Goal: Task Accomplishment & Management: Manage account settings

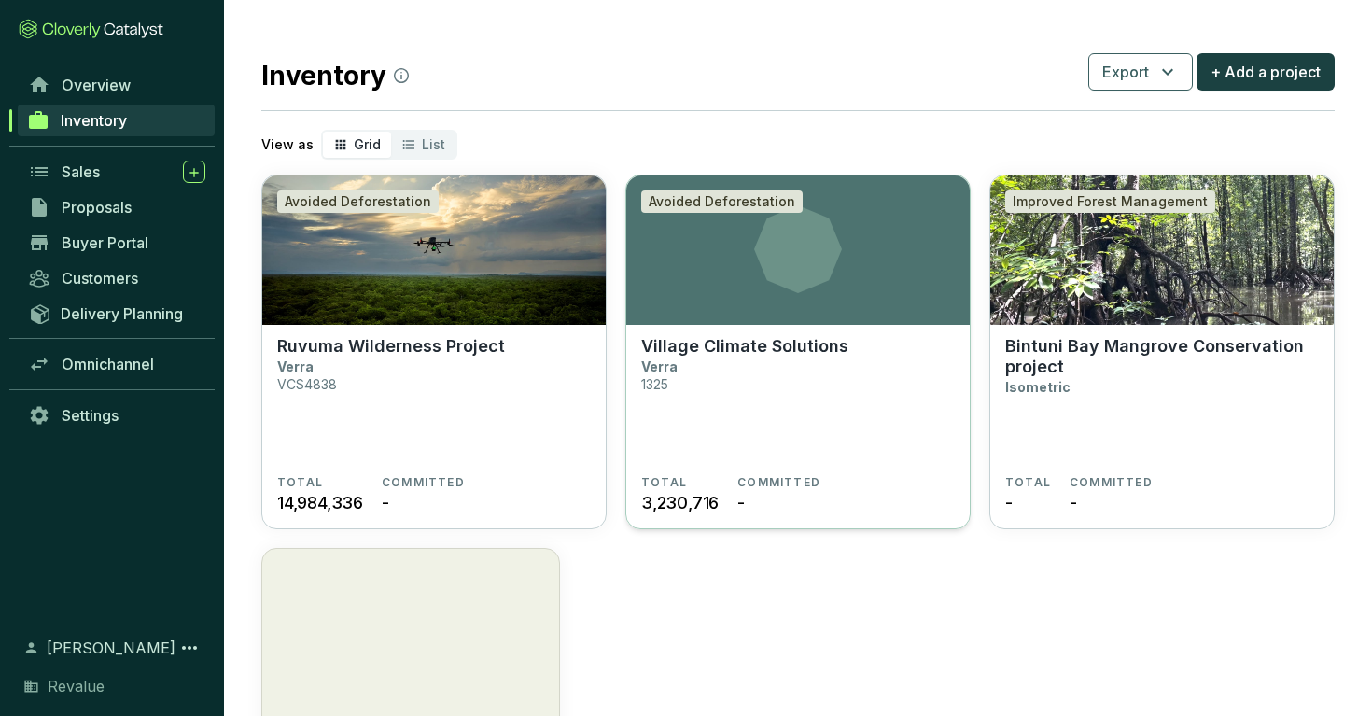
click at [777, 386] on section "Village Climate Solutions Verra 1325" at bounding box center [798, 405] width 314 height 139
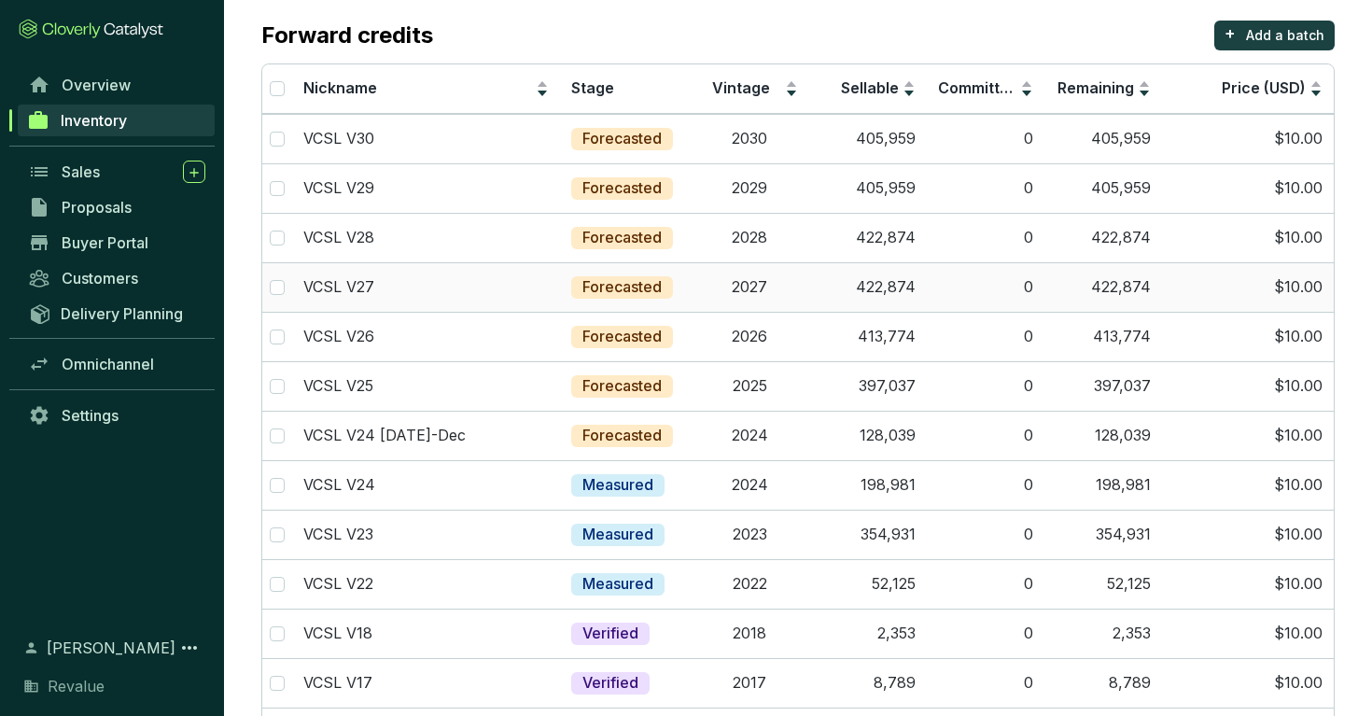
scroll to position [171, 0]
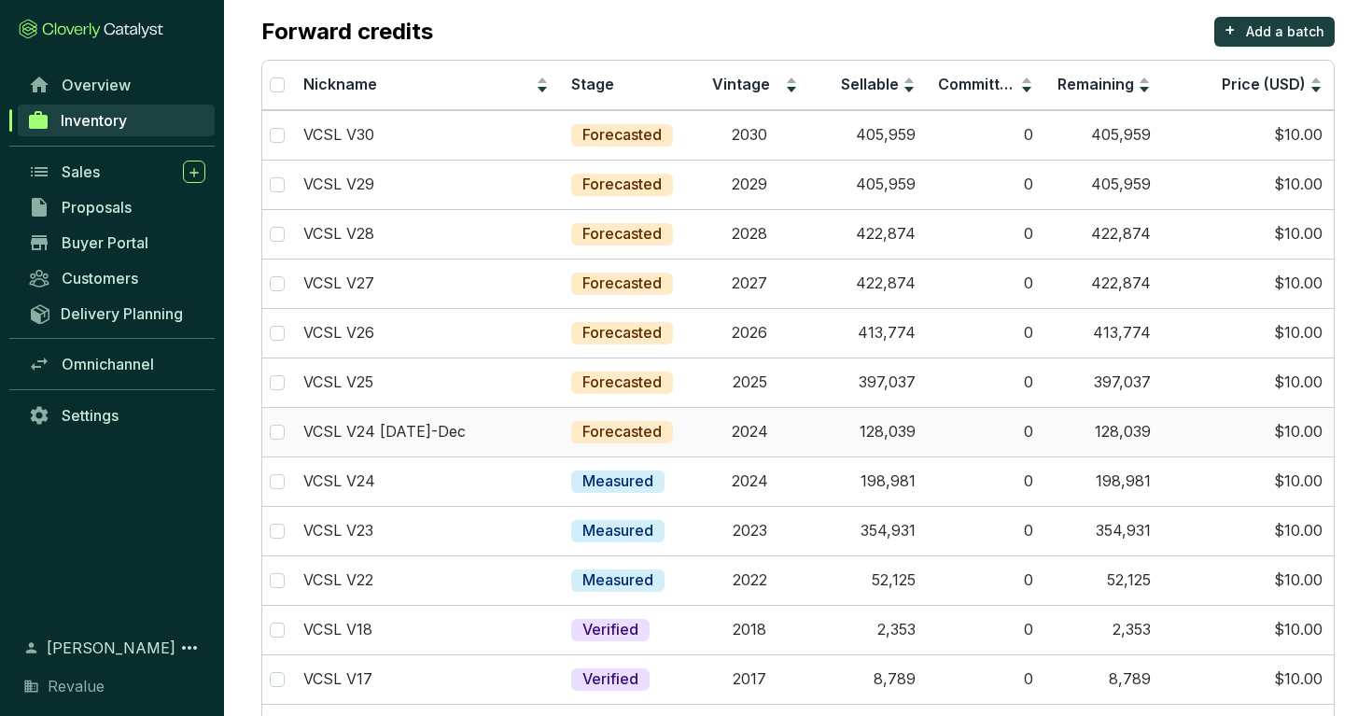
click at [742, 446] on td "2024" at bounding box center [750, 431] width 118 height 49
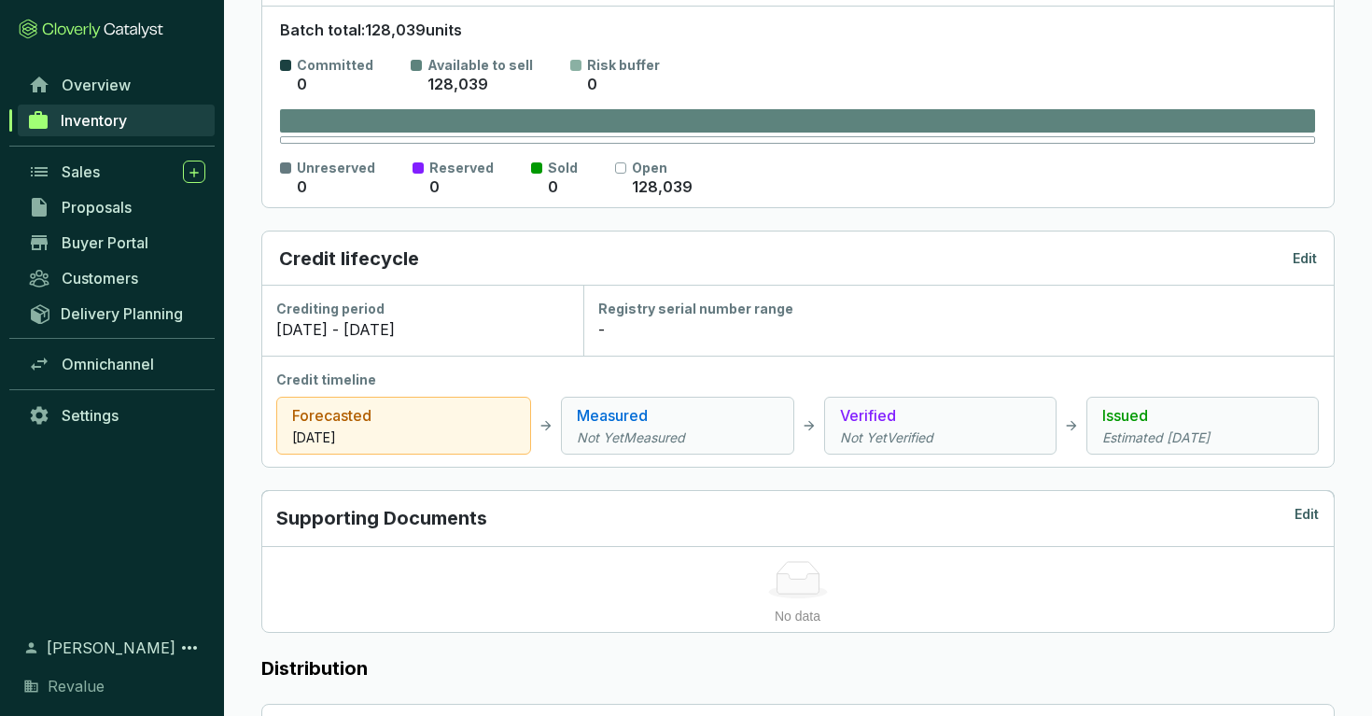
scroll to position [348, 0]
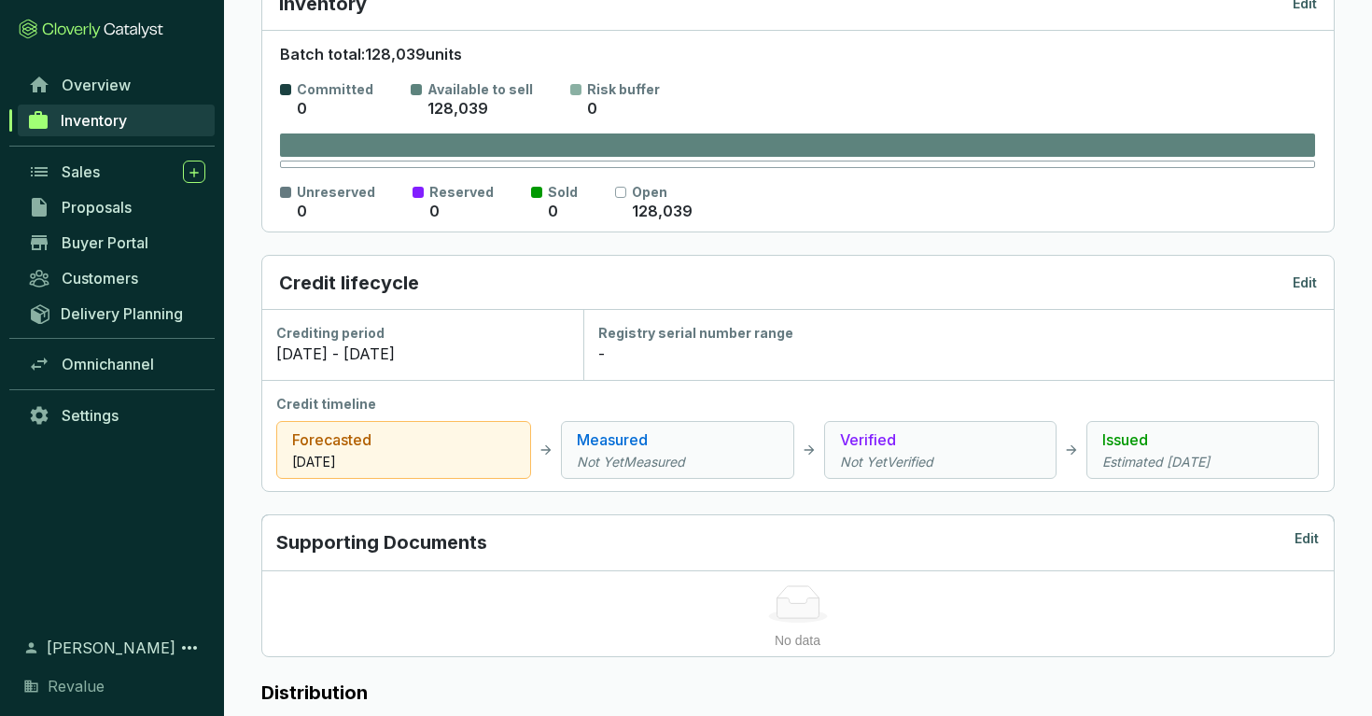
click at [1304, 283] on p "Edit" at bounding box center [1305, 282] width 24 height 19
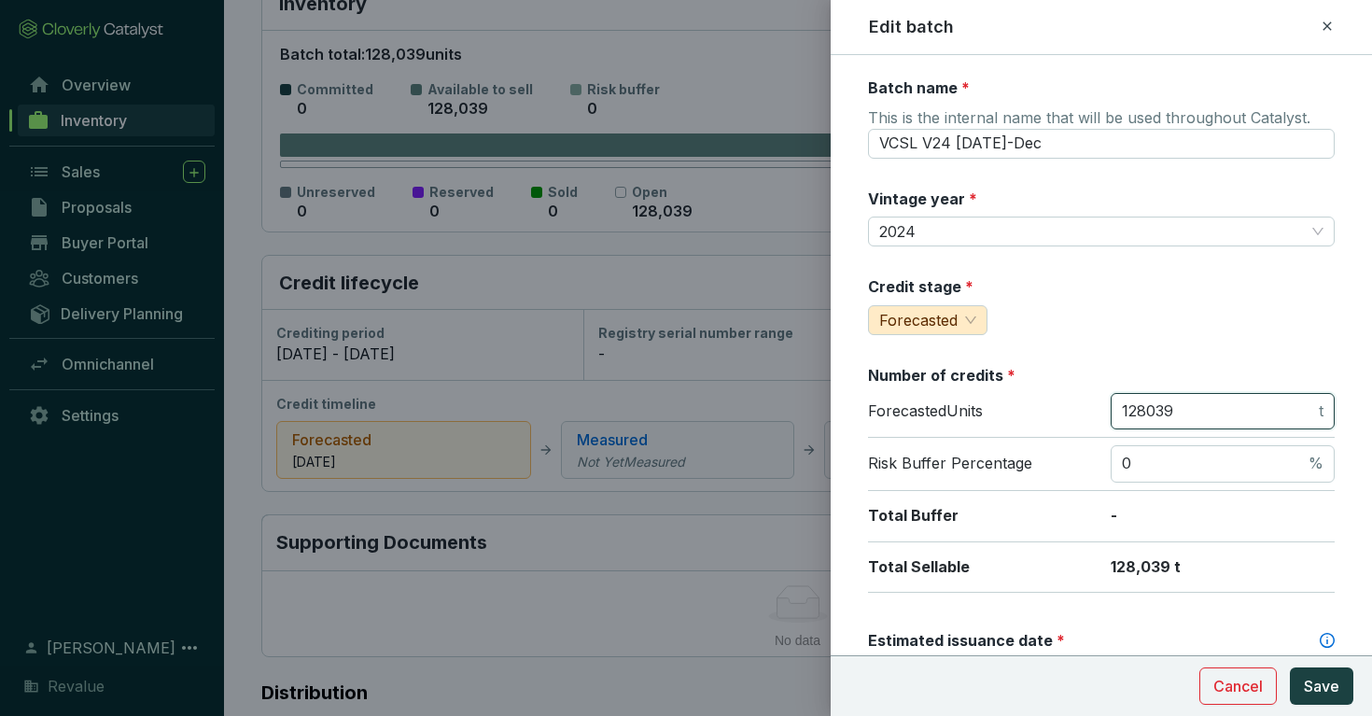
drag, startPoint x: 1184, startPoint y: 413, endPoint x: 1068, endPoint y: 399, distance: 117.4
click at [1068, 399] on div "Forecasted Units 128039 t" at bounding box center [1101, 416] width 467 height 46
type input "90453"
click at [1323, 677] on span "Save" at bounding box center [1321, 686] width 35 height 22
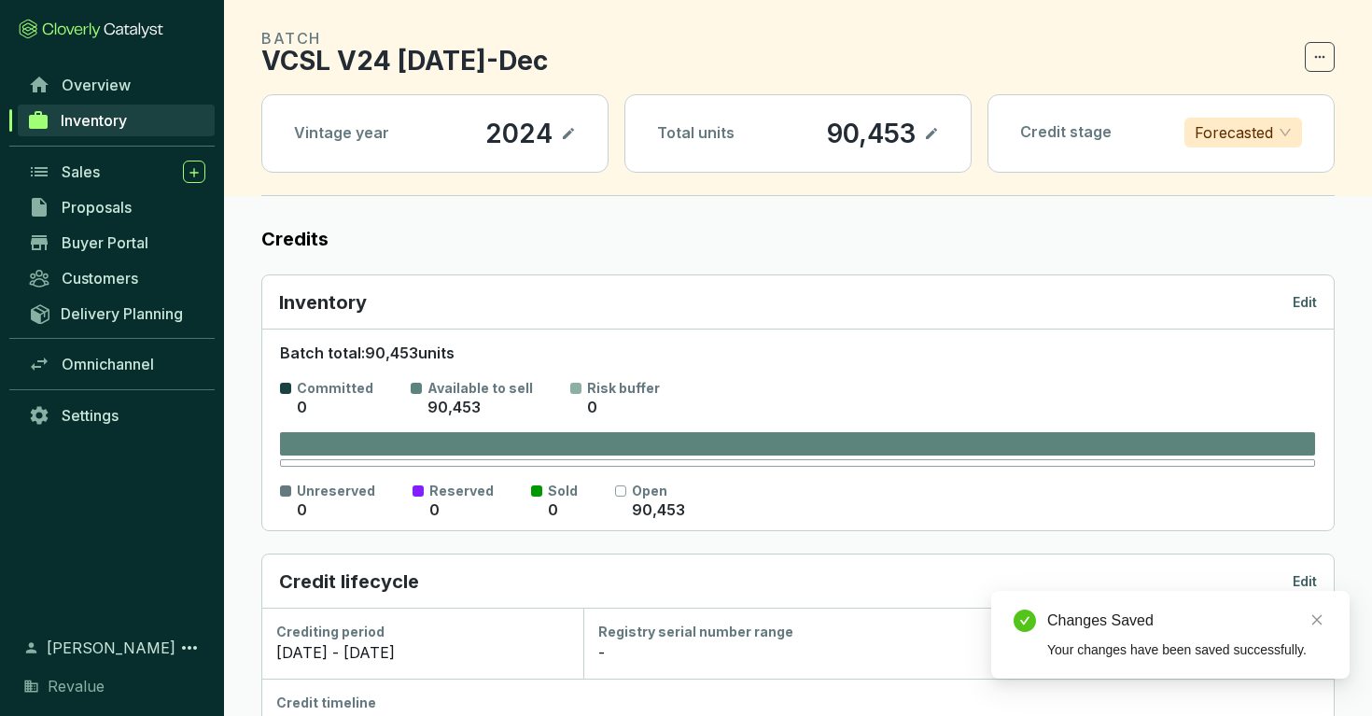
scroll to position [0, 0]
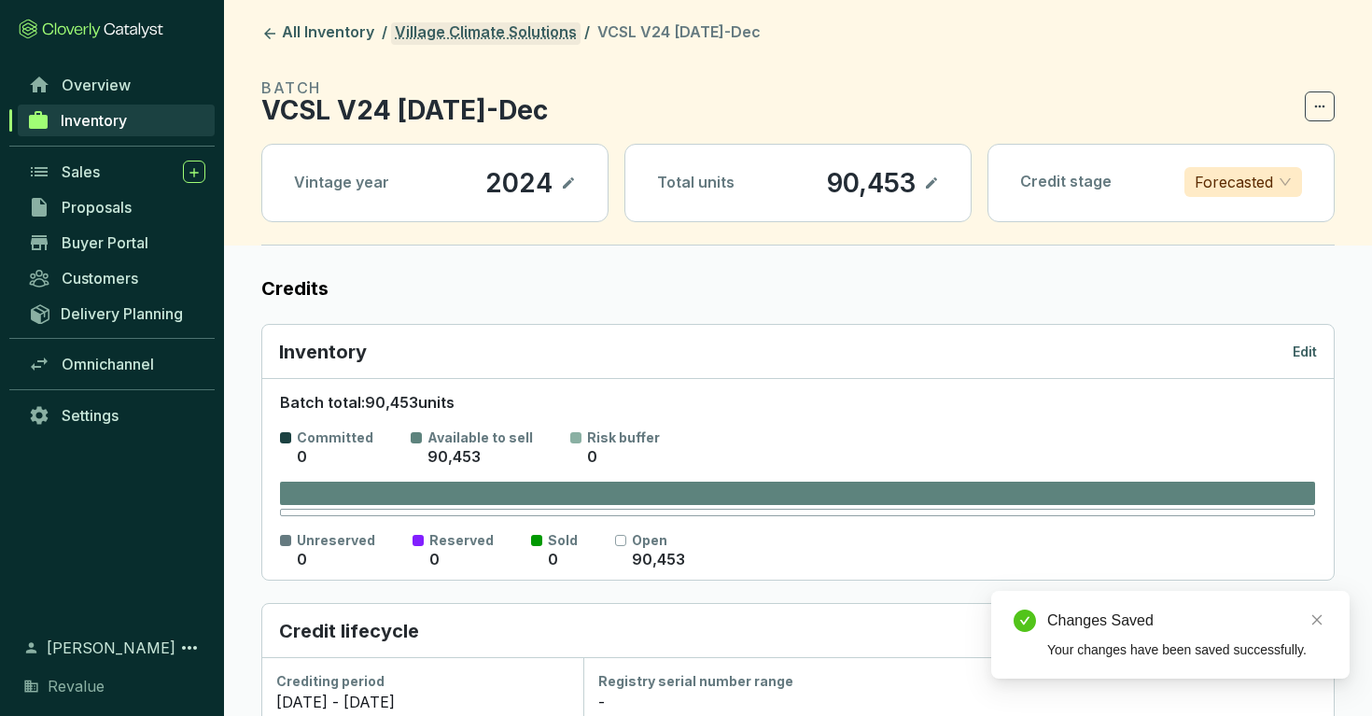
click at [527, 42] on link "Village Climate Solutions" at bounding box center [485, 33] width 189 height 22
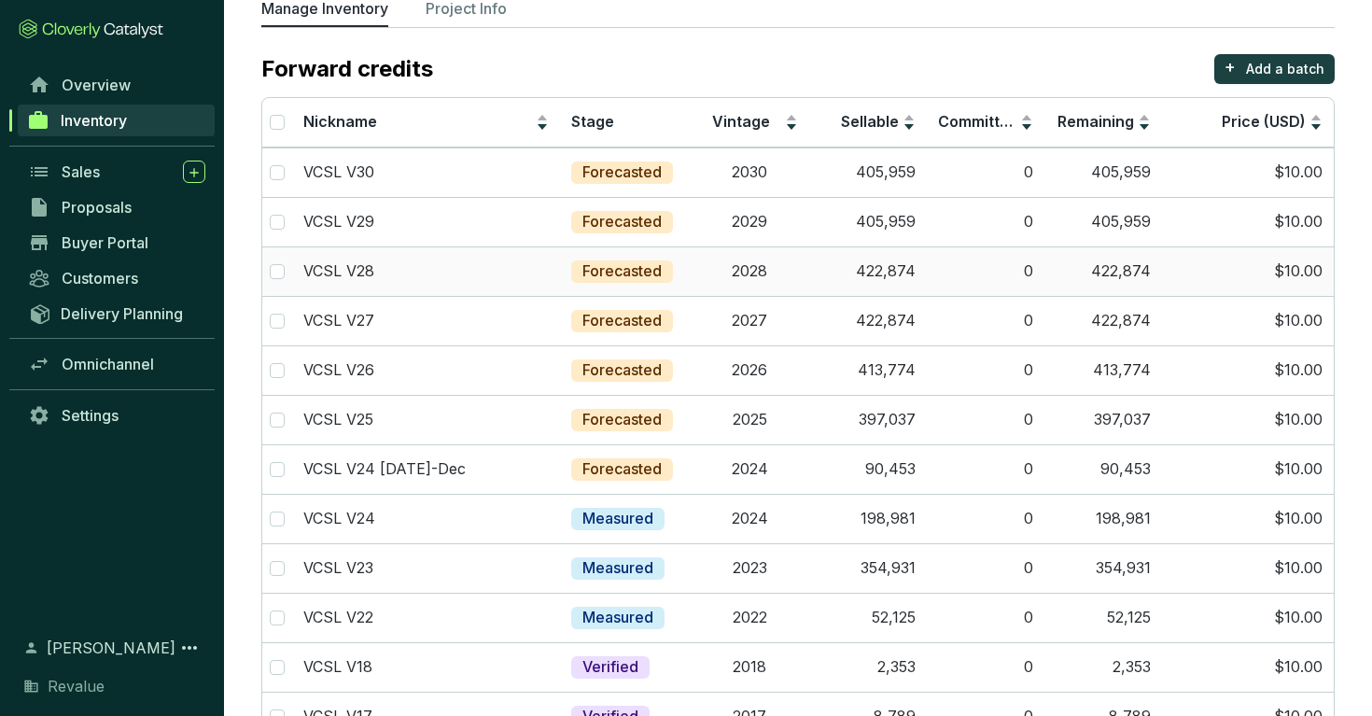
scroll to position [189, 0]
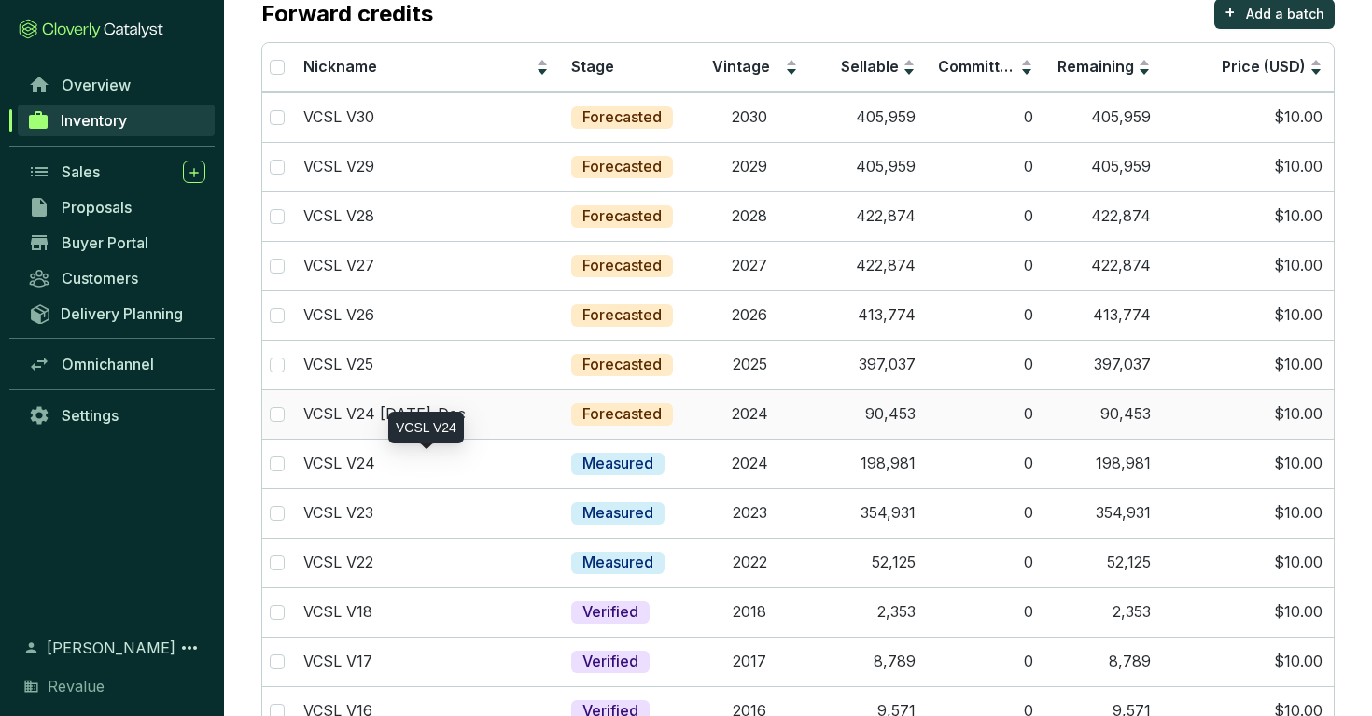
click at [479, 424] on td "VCSL V24 [DATE]-Dec" at bounding box center [426, 413] width 268 height 49
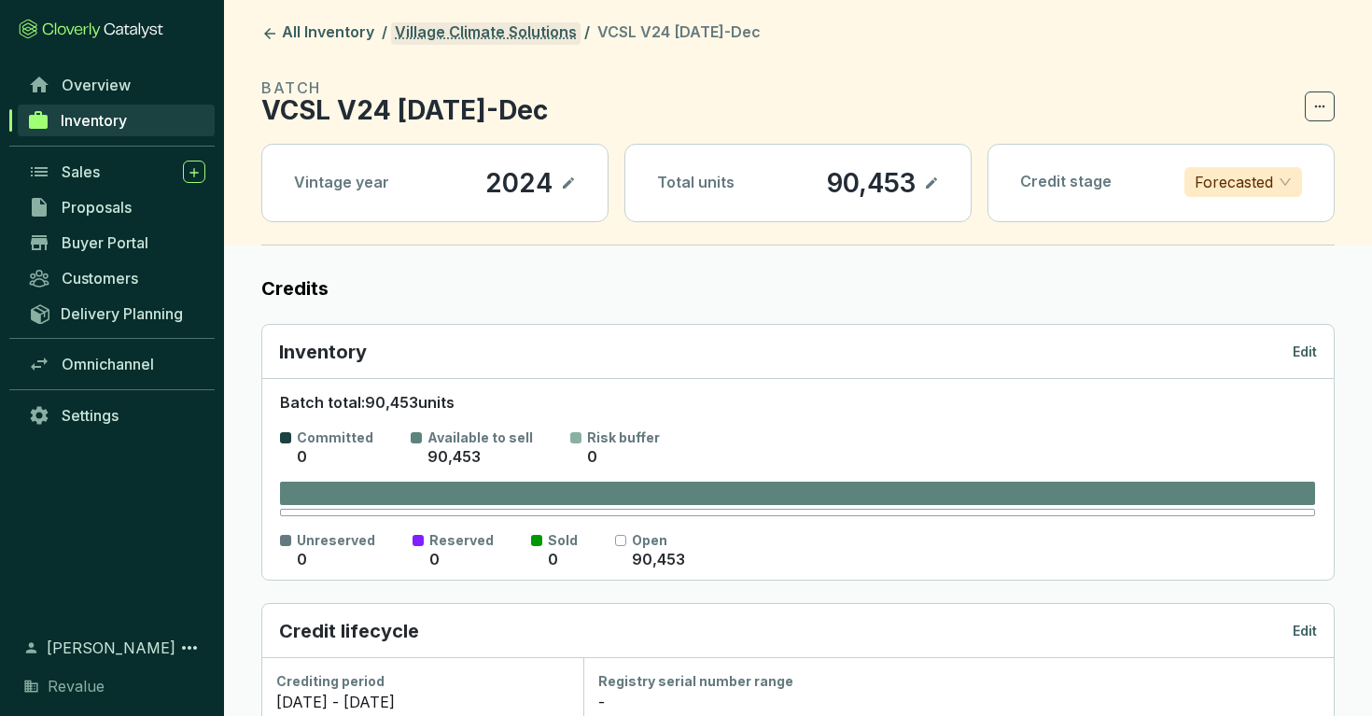
click at [548, 41] on link "Village Climate Solutions" at bounding box center [485, 33] width 189 height 22
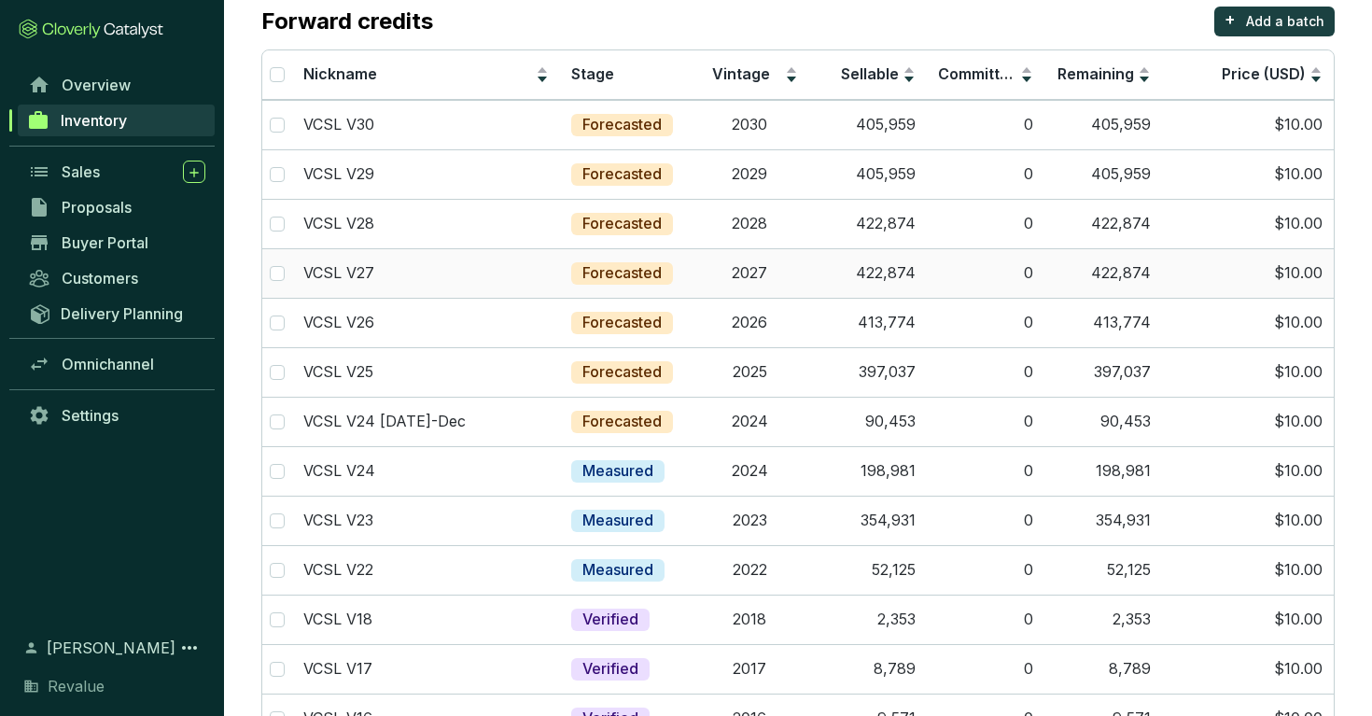
scroll to position [187, 0]
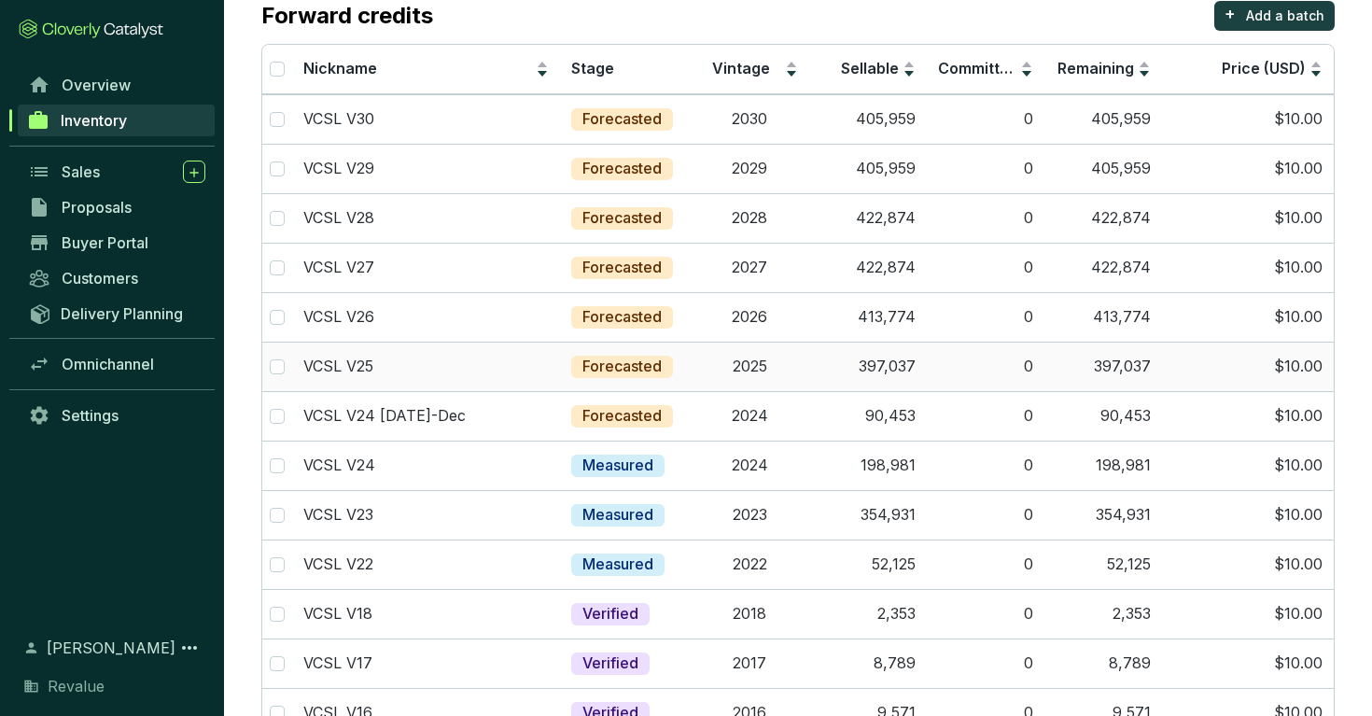
click at [730, 364] on td "2025" at bounding box center [750, 366] width 118 height 49
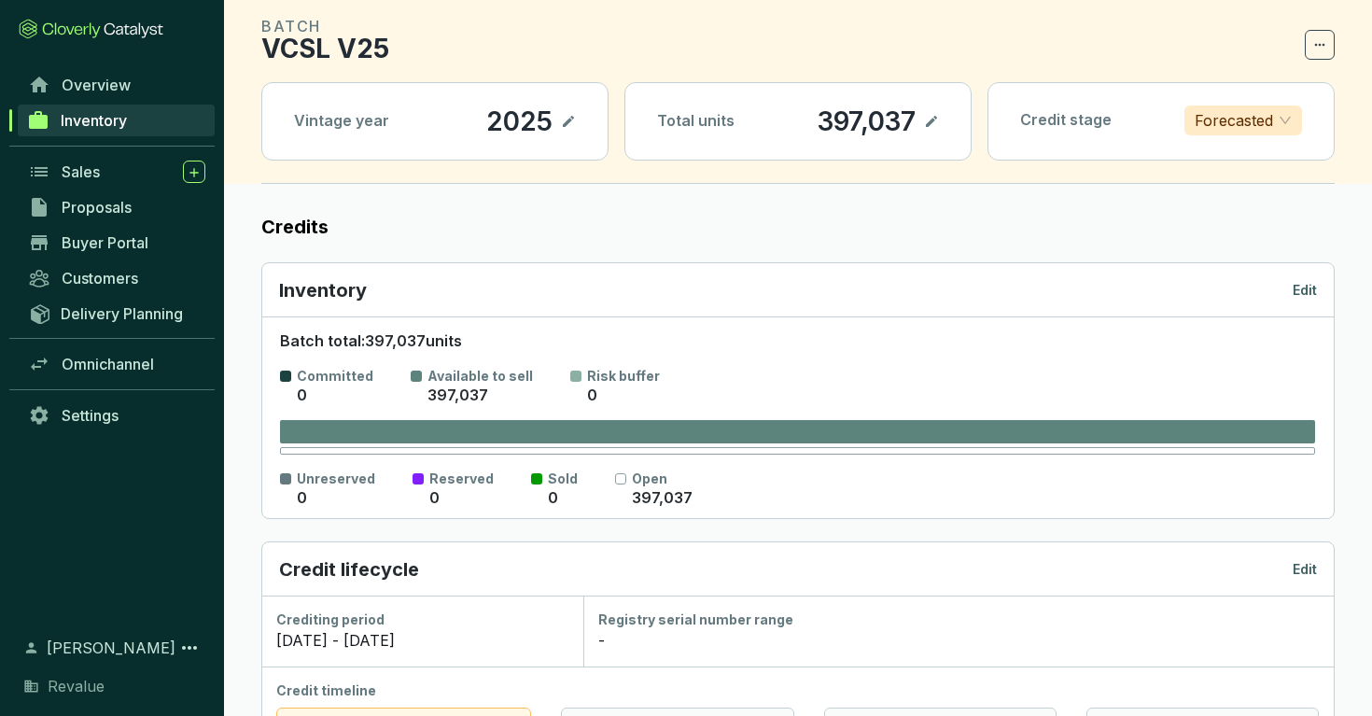
scroll to position [57, 0]
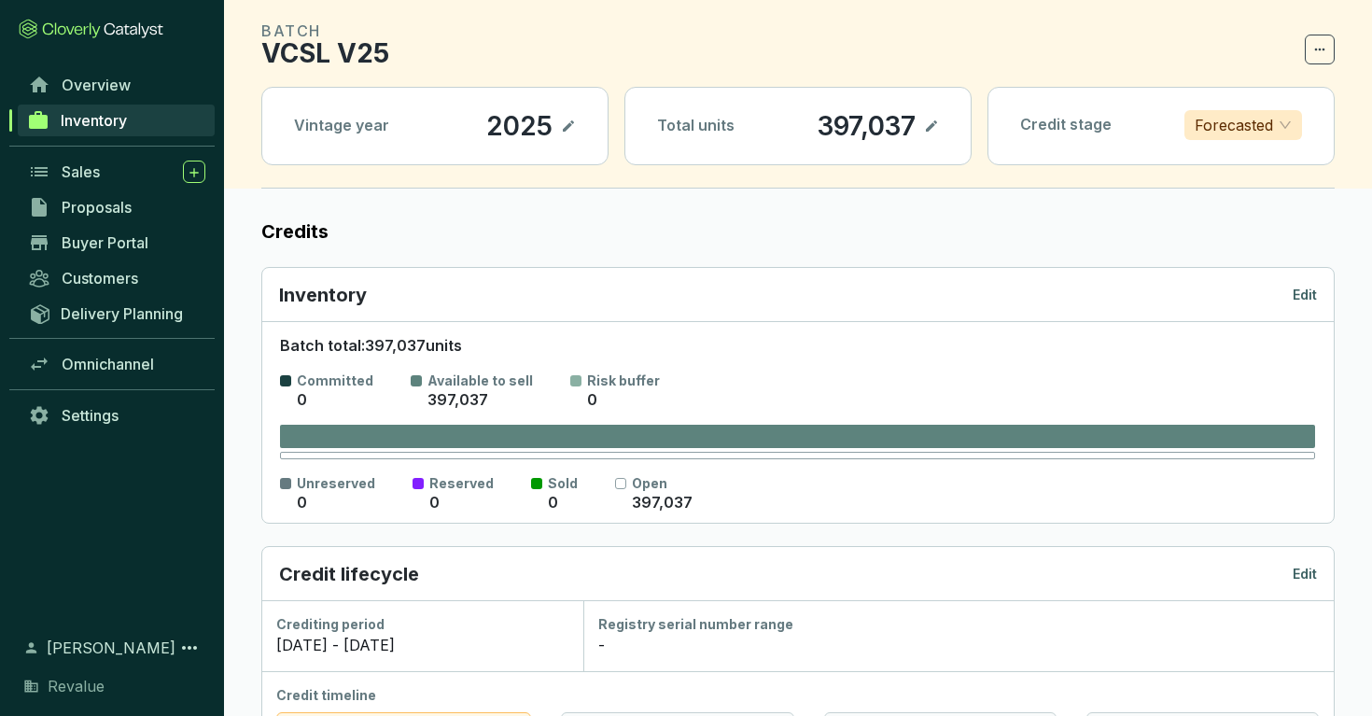
click at [893, 136] on p "397,037" at bounding box center [867, 126] width 100 height 32
click at [939, 126] on div "Total units 397,037" at bounding box center [797, 126] width 345 height 77
click at [927, 125] on icon at bounding box center [931, 126] width 15 height 22
drag, startPoint x: 794, startPoint y: 122, endPoint x: 923, endPoint y: 122, distance: 128.8
click at [923, 122] on section "397,037" at bounding box center [863, 126] width 152 height 32
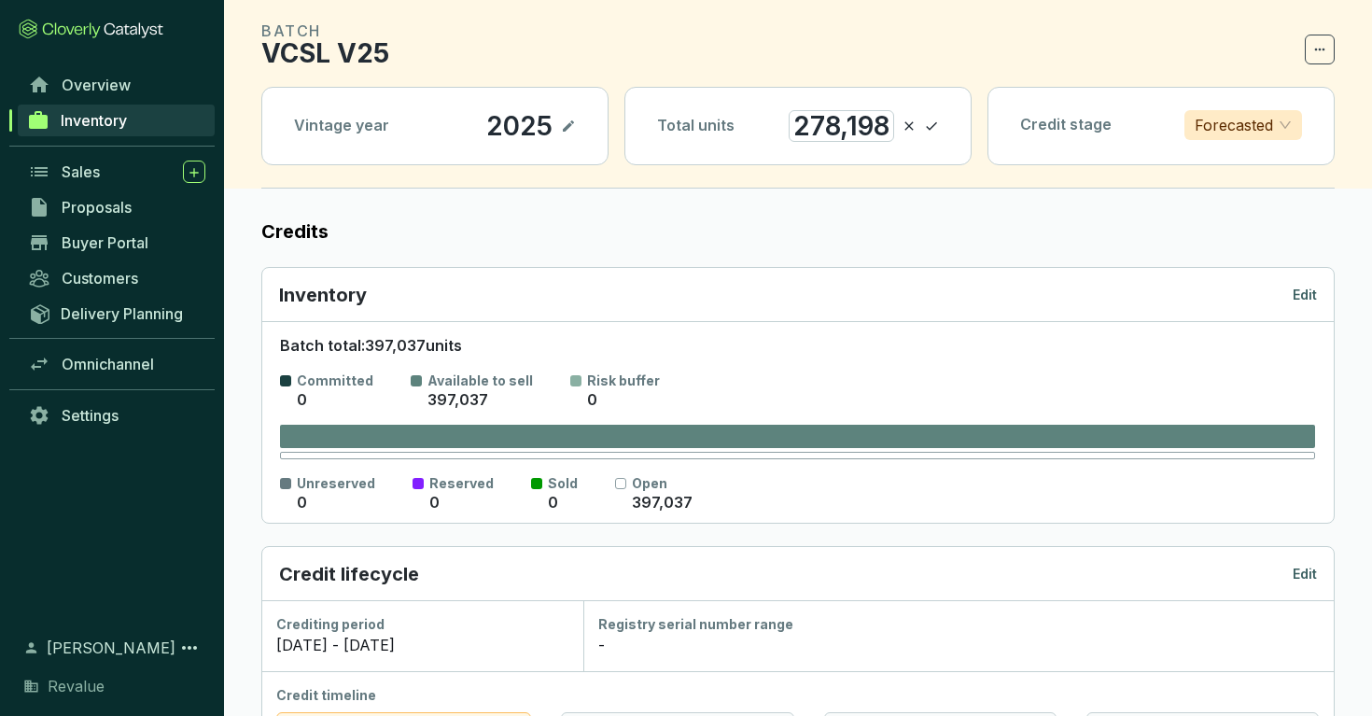
click at [930, 129] on icon at bounding box center [931, 126] width 15 height 22
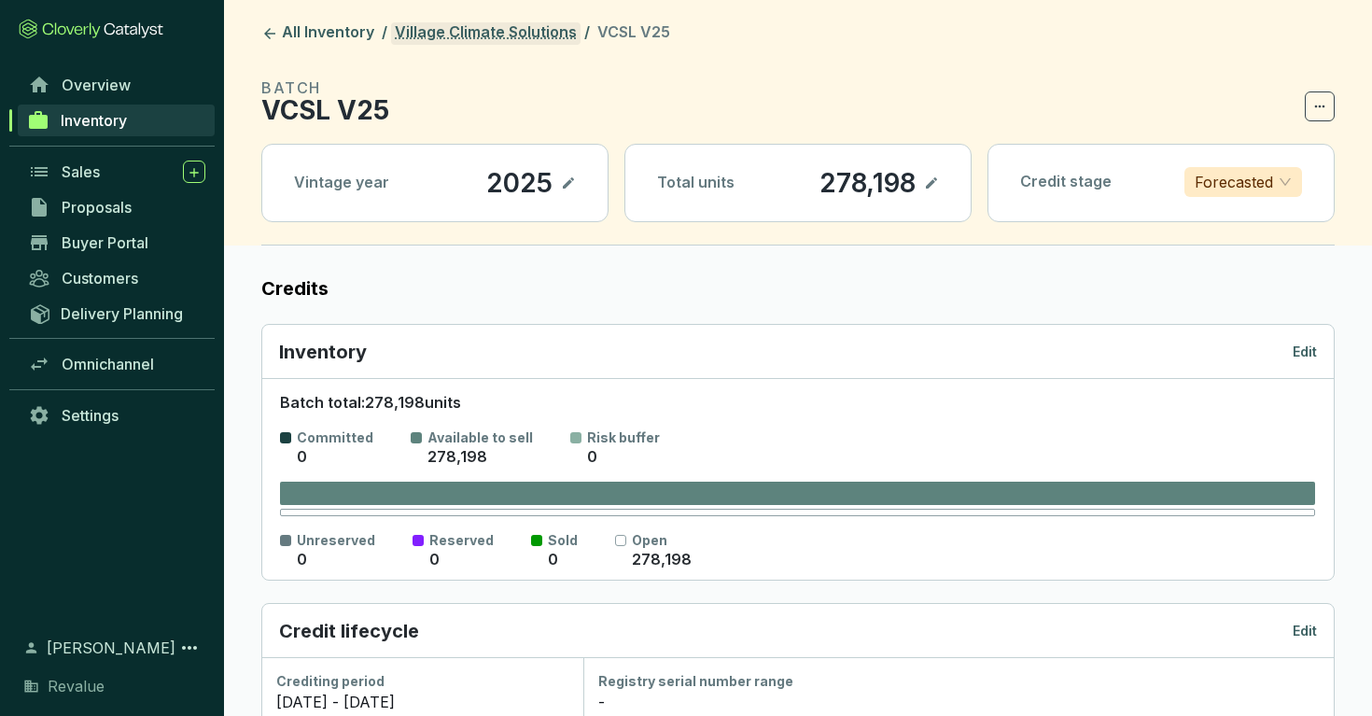
click at [544, 26] on link "Village Climate Solutions" at bounding box center [485, 33] width 189 height 22
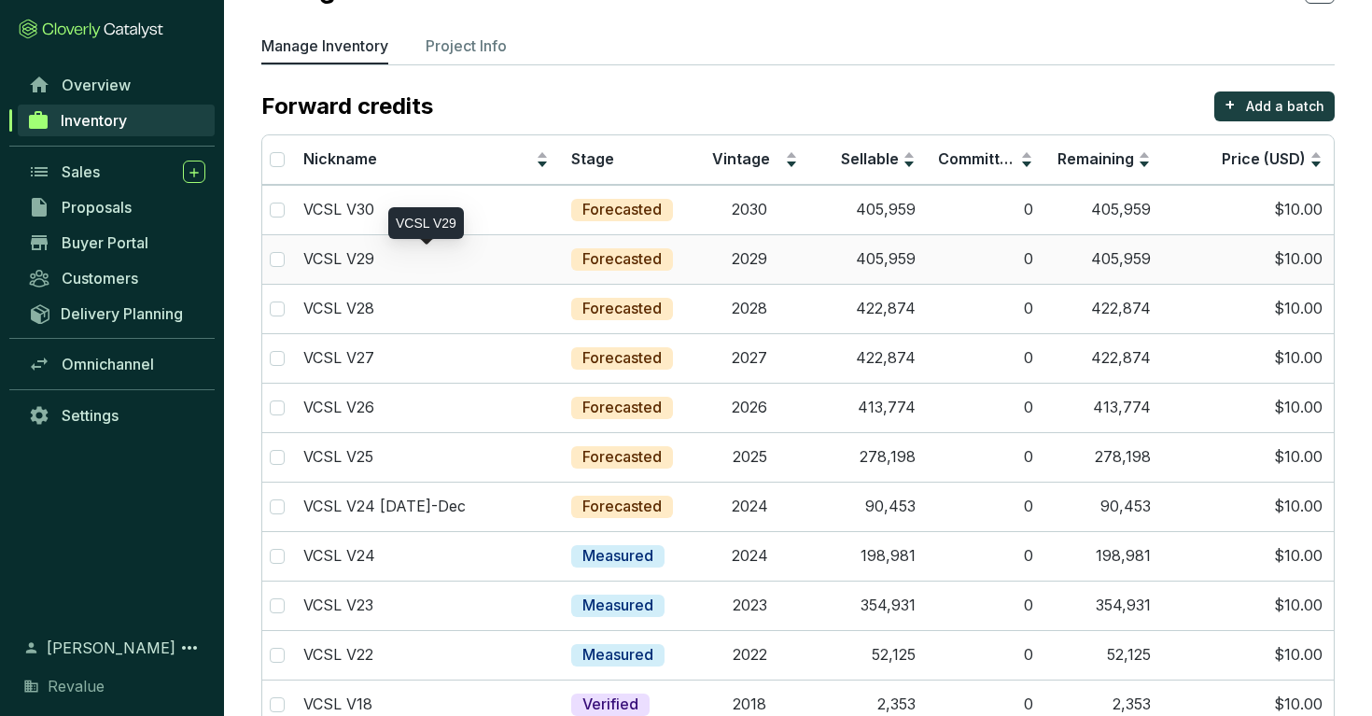
scroll to position [97, 0]
click at [889, 405] on td "413,774" at bounding box center [868, 406] width 118 height 49
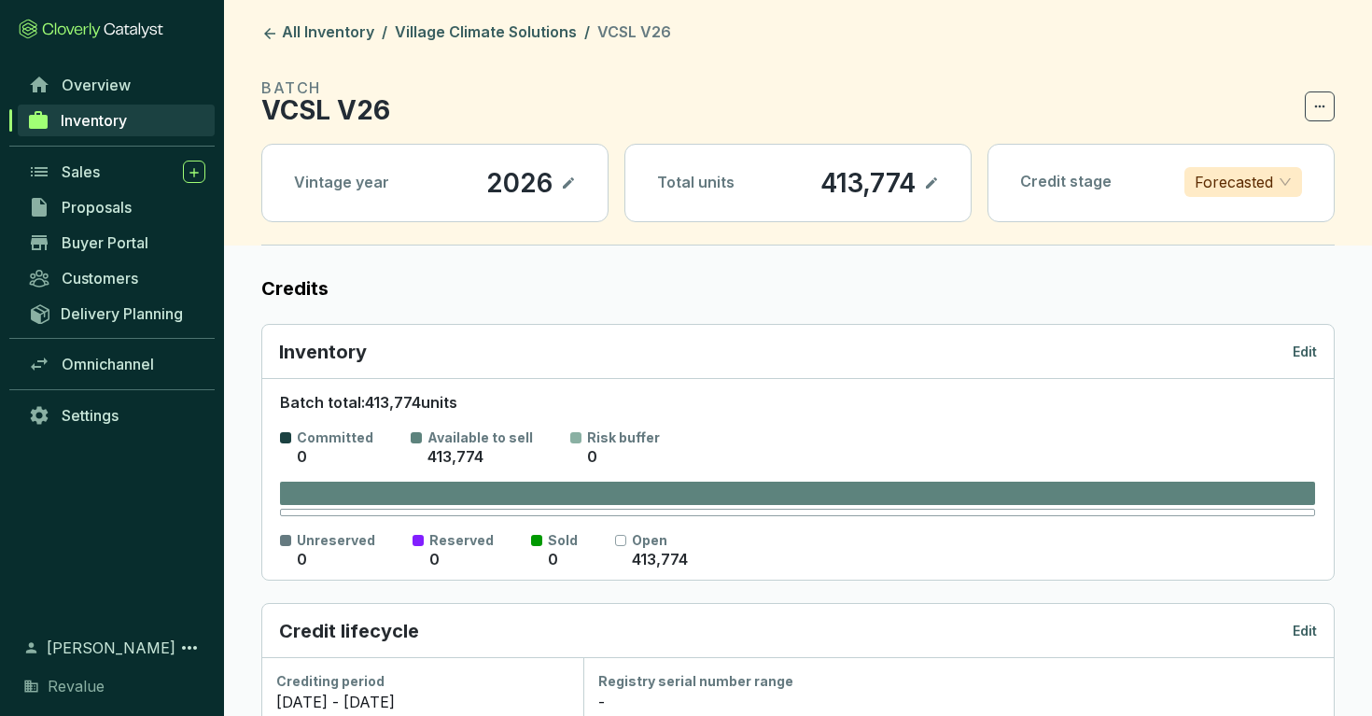
click at [930, 189] on icon at bounding box center [931, 183] width 15 height 22
click at [837, 189] on div "413,774" at bounding box center [842, 183] width 105 height 32
click at [936, 179] on icon at bounding box center [931, 183] width 15 height 22
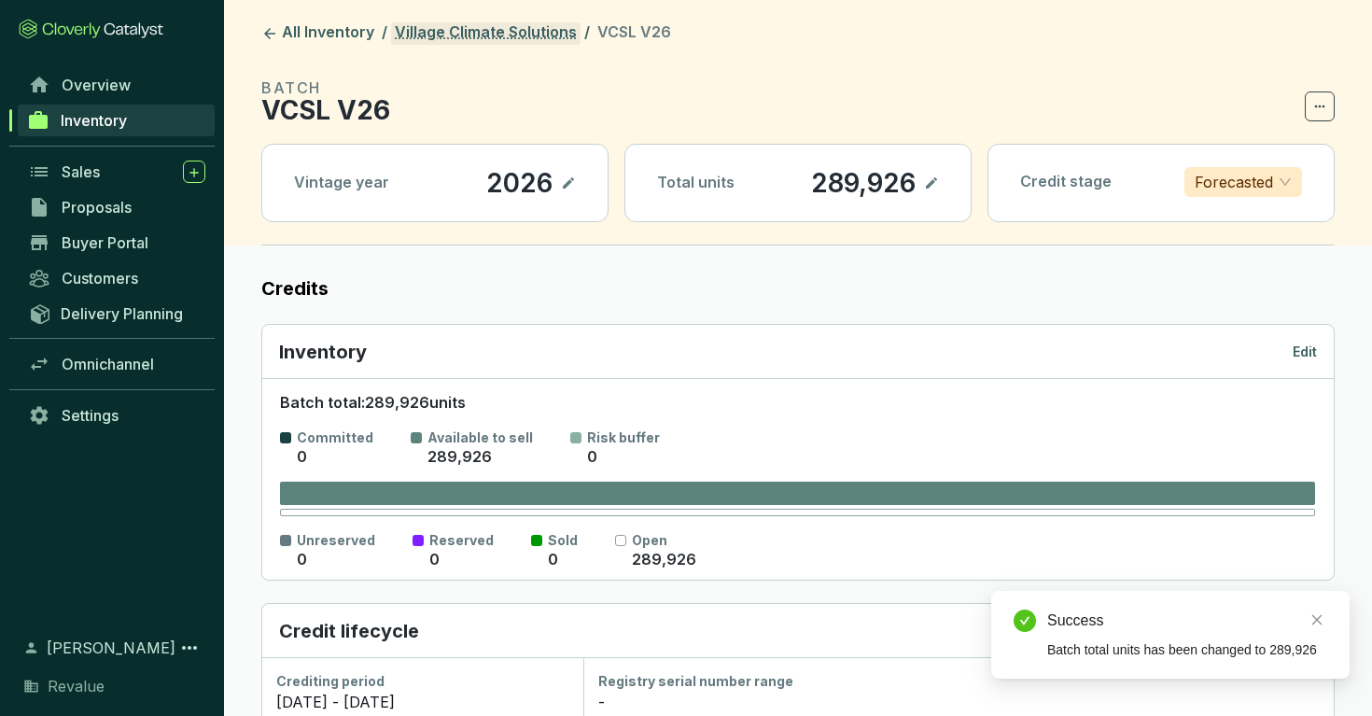
click at [533, 27] on link "Village Climate Solutions" at bounding box center [485, 33] width 189 height 22
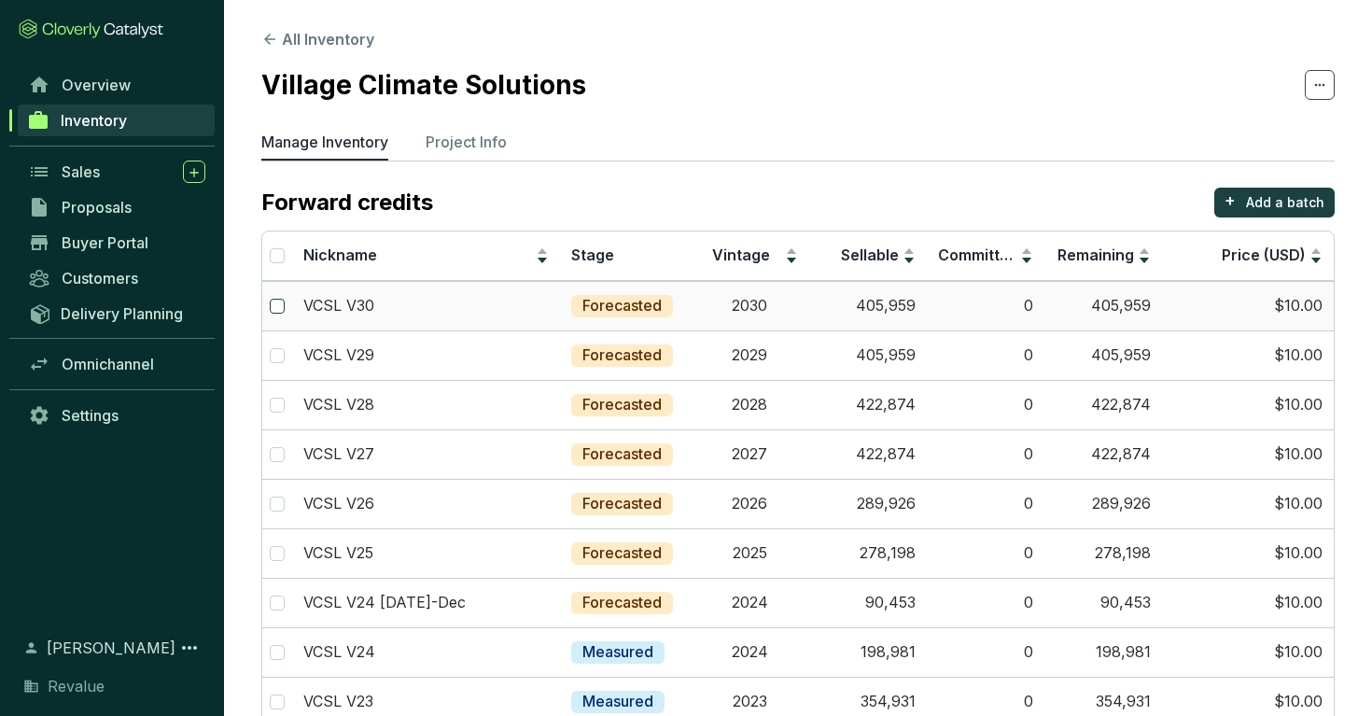
click at [279, 302] on input "checkbox" at bounding box center [277, 306] width 15 height 15
checkbox input "true"
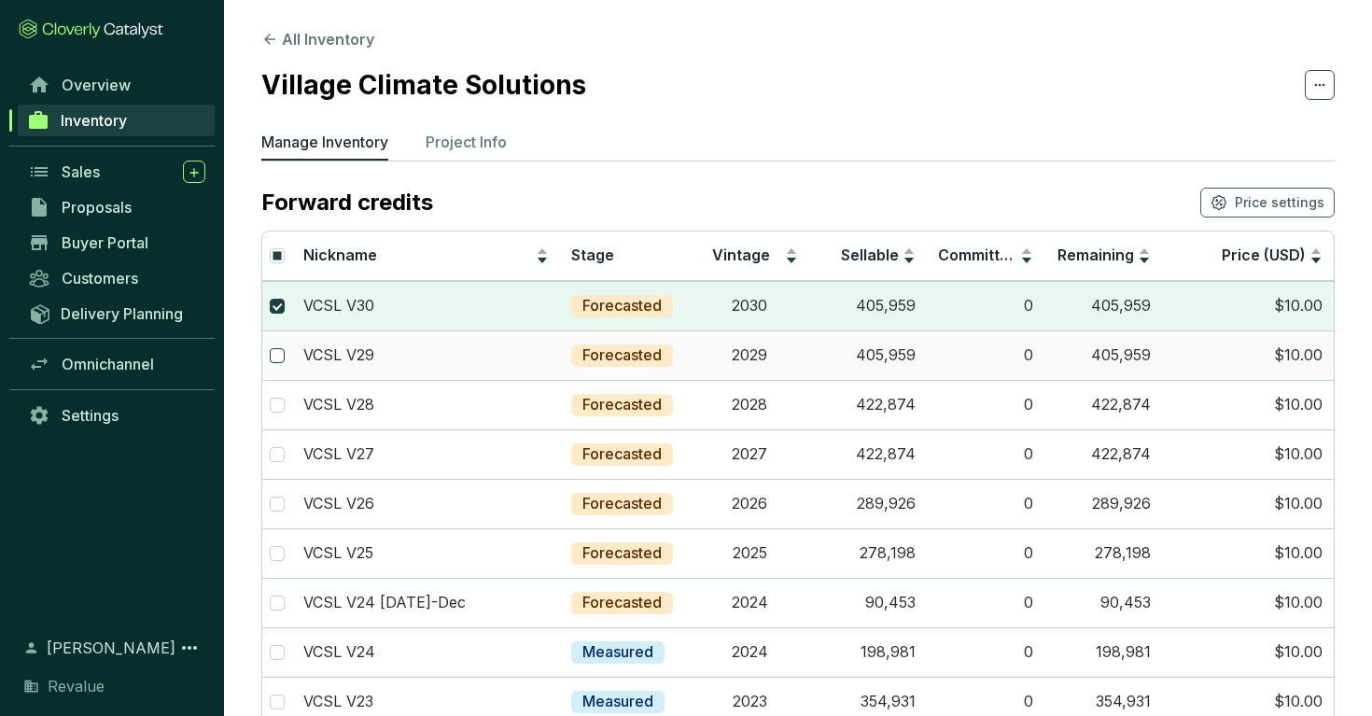
click at [279, 357] on input "checkbox" at bounding box center [277, 355] width 15 height 15
checkbox input "true"
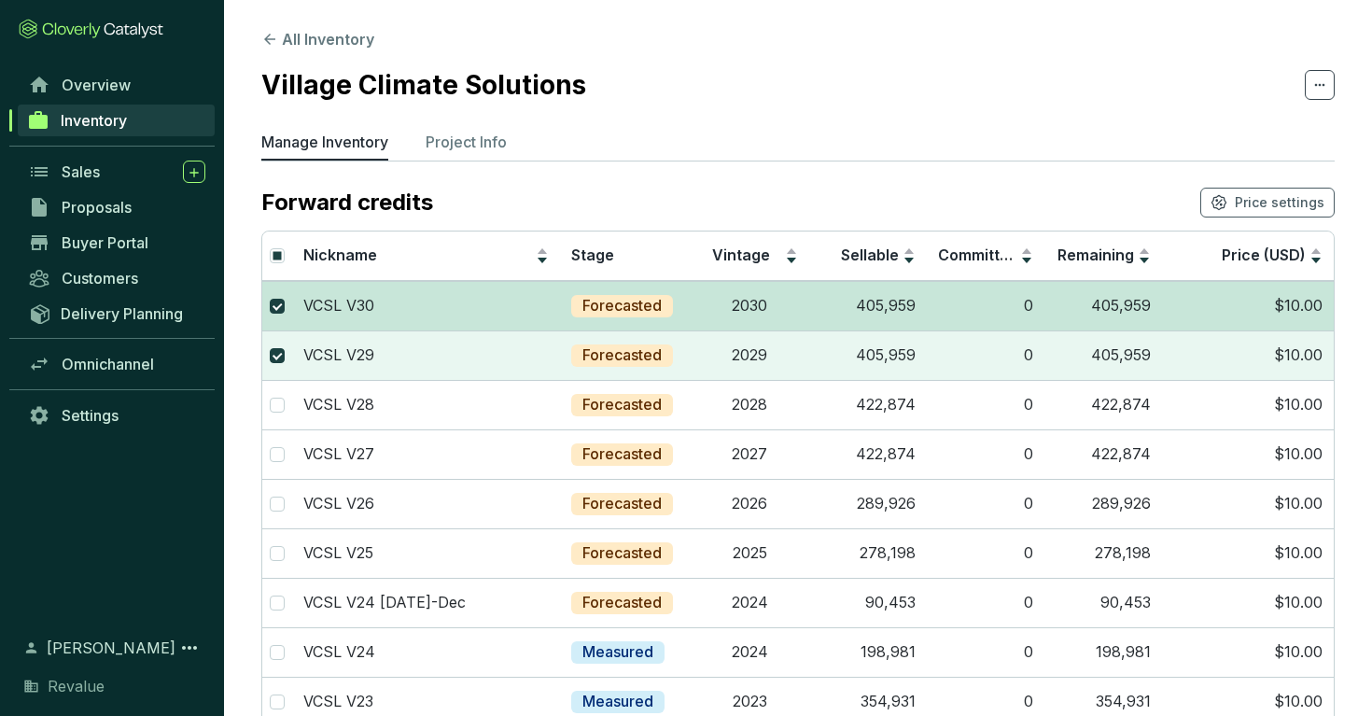
click at [1188, 311] on td "$10.00" at bounding box center [1248, 305] width 172 height 49
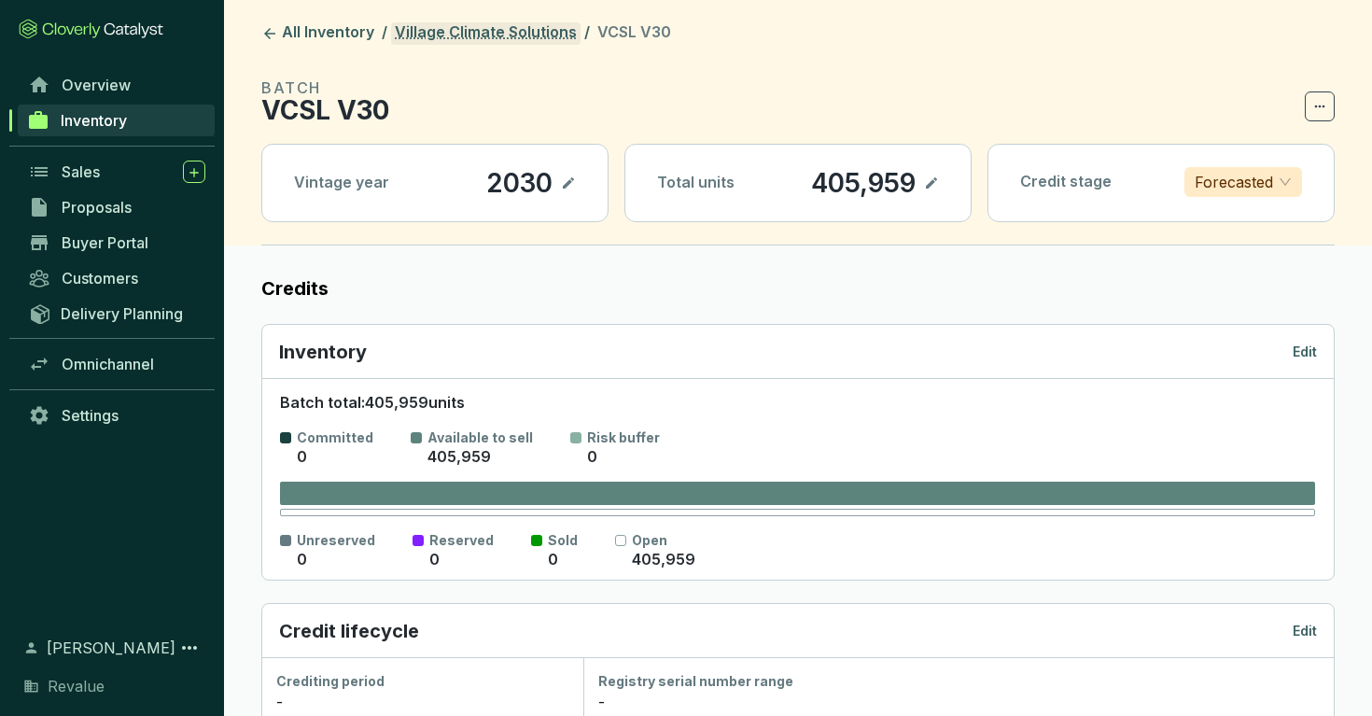
click at [523, 29] on link "Village Climate Solutions" at bounding box center [485, 33] width 189 height 22
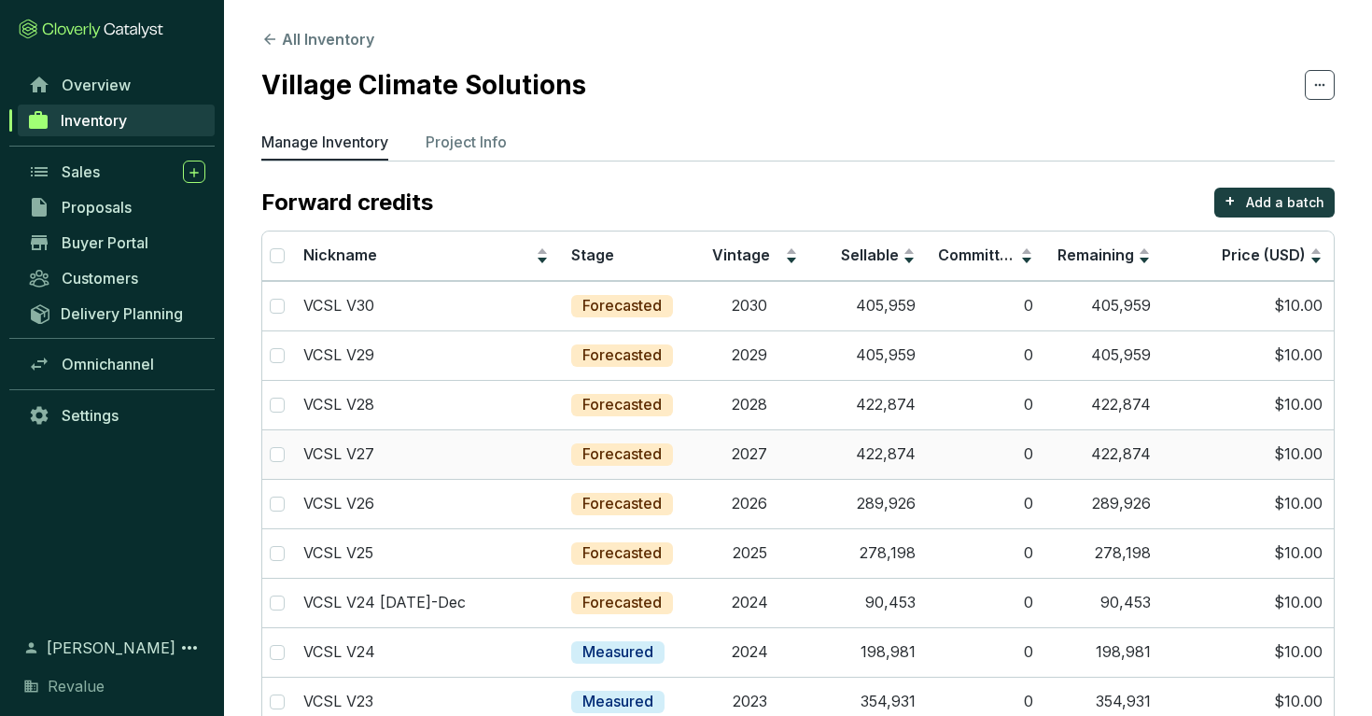
click at [861, 447] on td "422,874" at bounding box center [868, 453] width 118 height 49
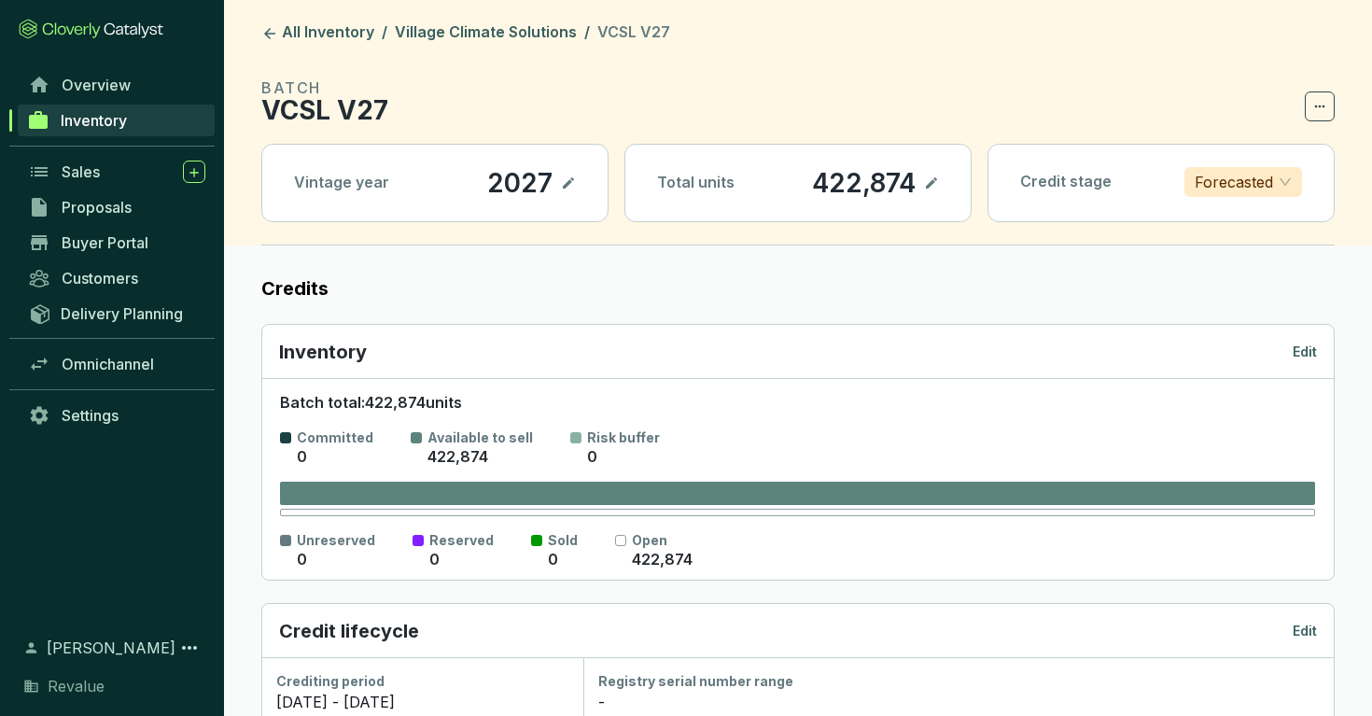
click at [933, 186] on icon at bounding box center [931, 183] width 15 height 22
drag, startPoint x: 791, startPoint y: 177, endPoint x: 900, endPoint y: 177, distance: 108.3
click at [900, 177] on section "422,874" at bounding box center [860, 183] width 158 height 32
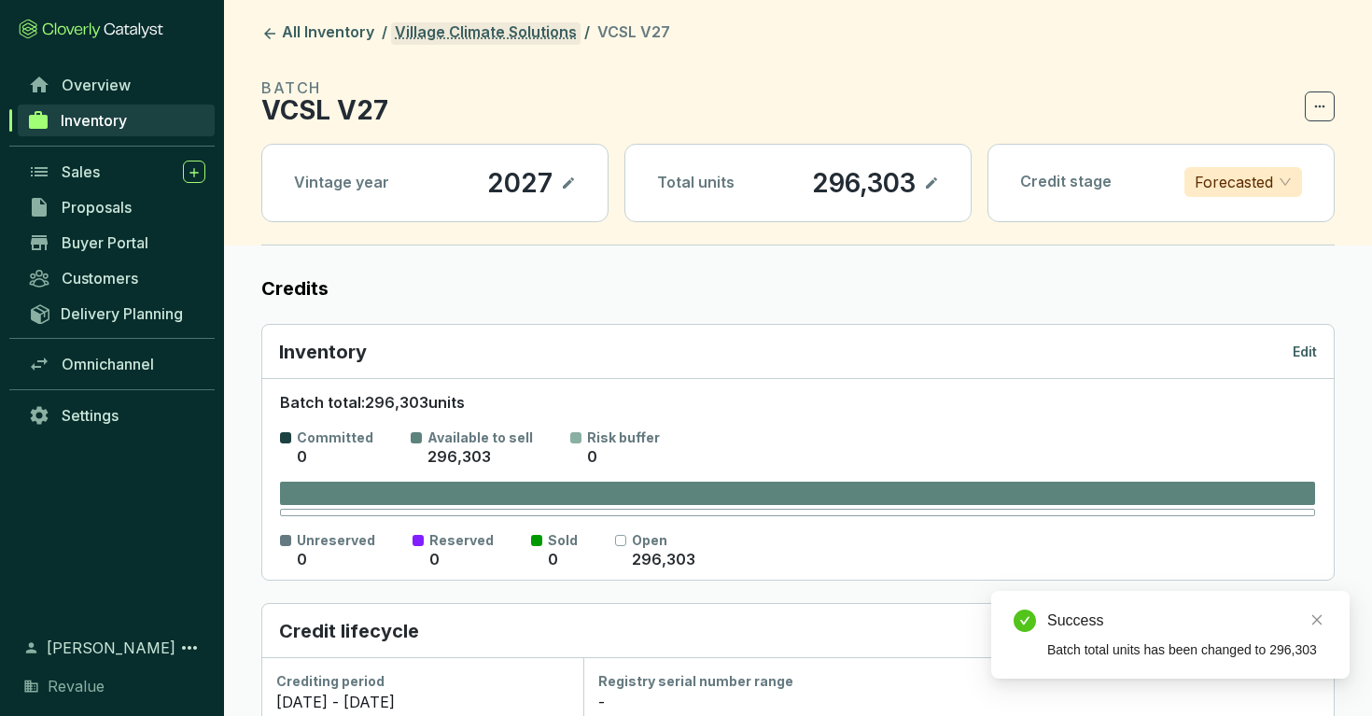
click at [500, 35] on link "Village Climate Solutions" at bounding box center [485, 33] width 189 height 22
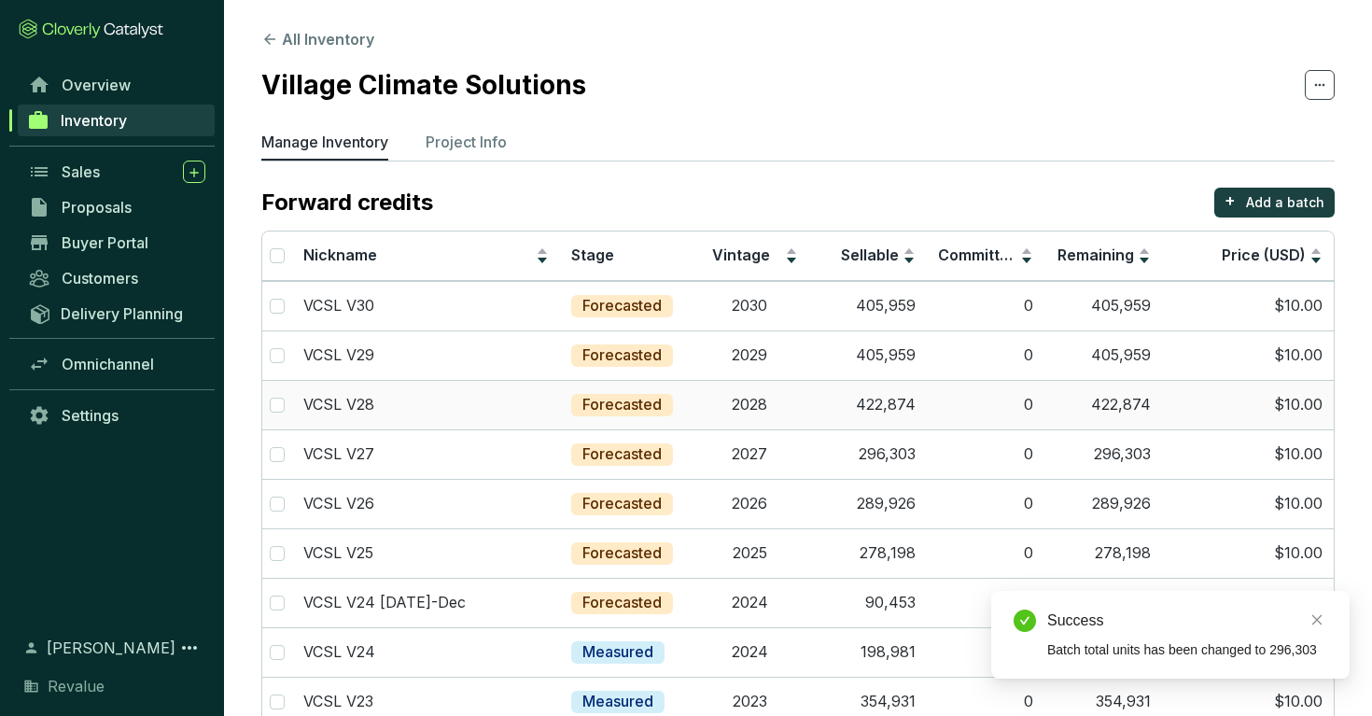
click at [697, 415] on td "2028" at bounding box center [750, 404] width 118 height 49
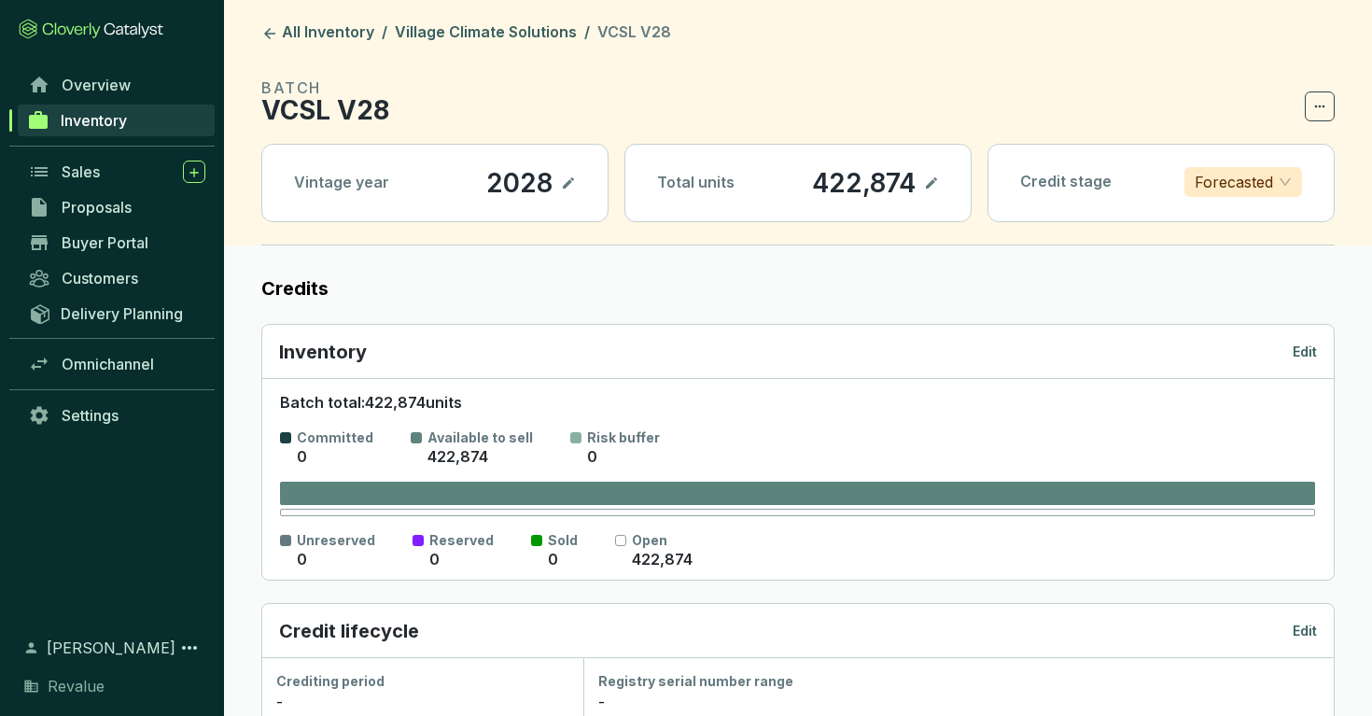
click at [928, 187] on icon at bounding box center [931, 182] width 11 height 11
click at [852, 187] on div "422,874" at bounding box center [837, 183] width 113 height 32
click at [921, 175] on section "296303" at bounding box center [863, 183] width 151 height 32
click at [930, 182] on icon at bounding box center [931, 183] width 15 height 22
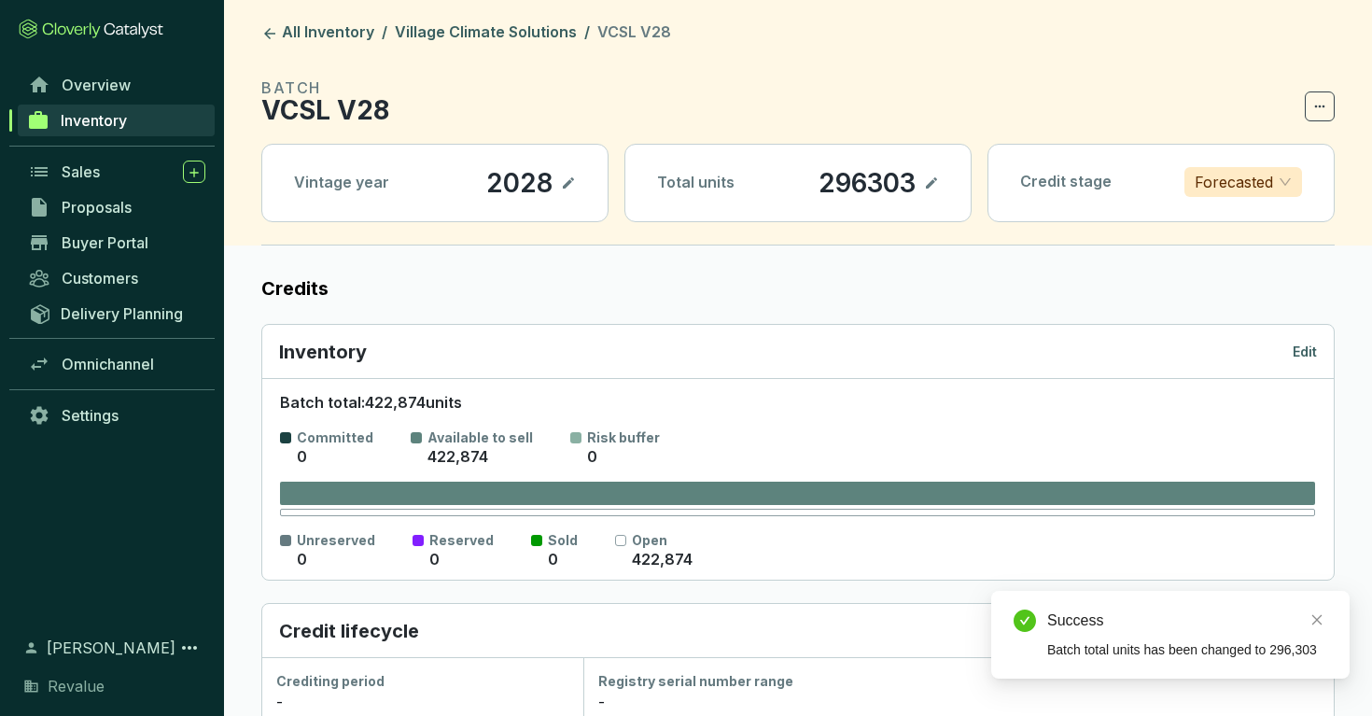
click at [851, 174] on p "296303" at bounding box center [867, 183] width 99 height 32
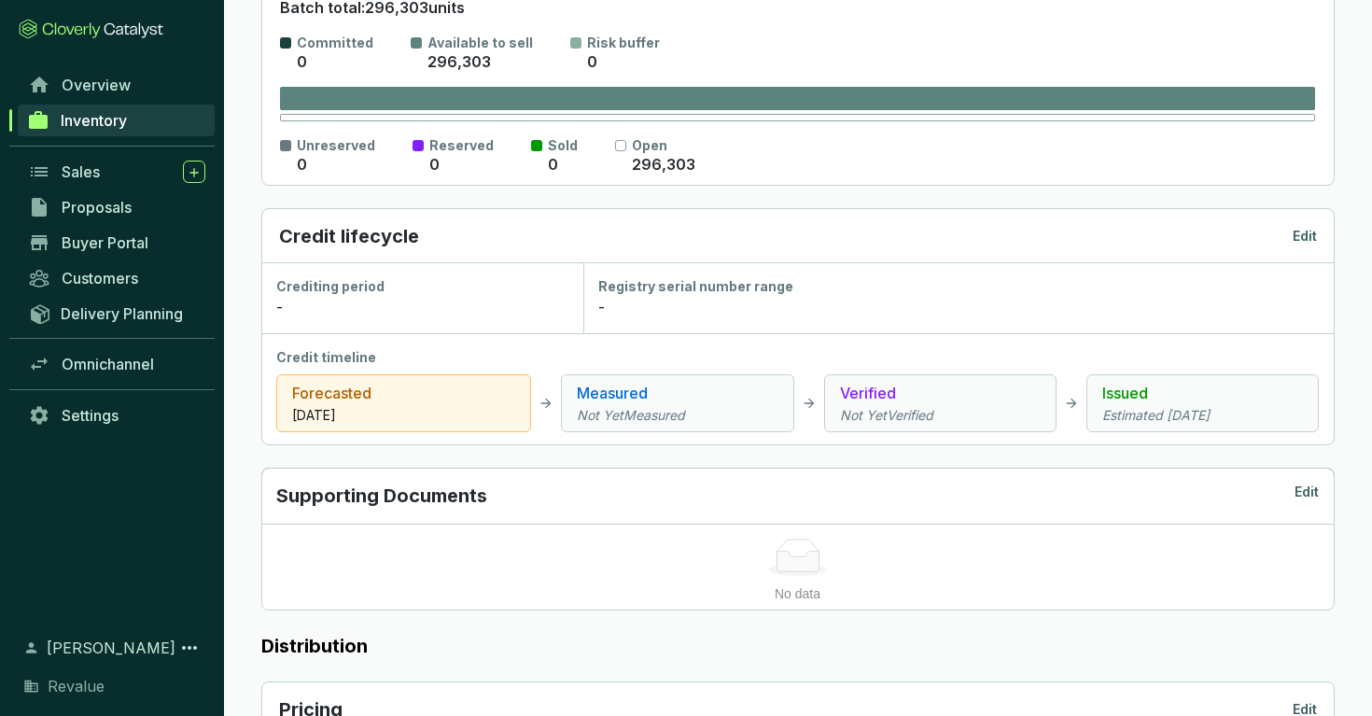
scroll to position [440, 0]
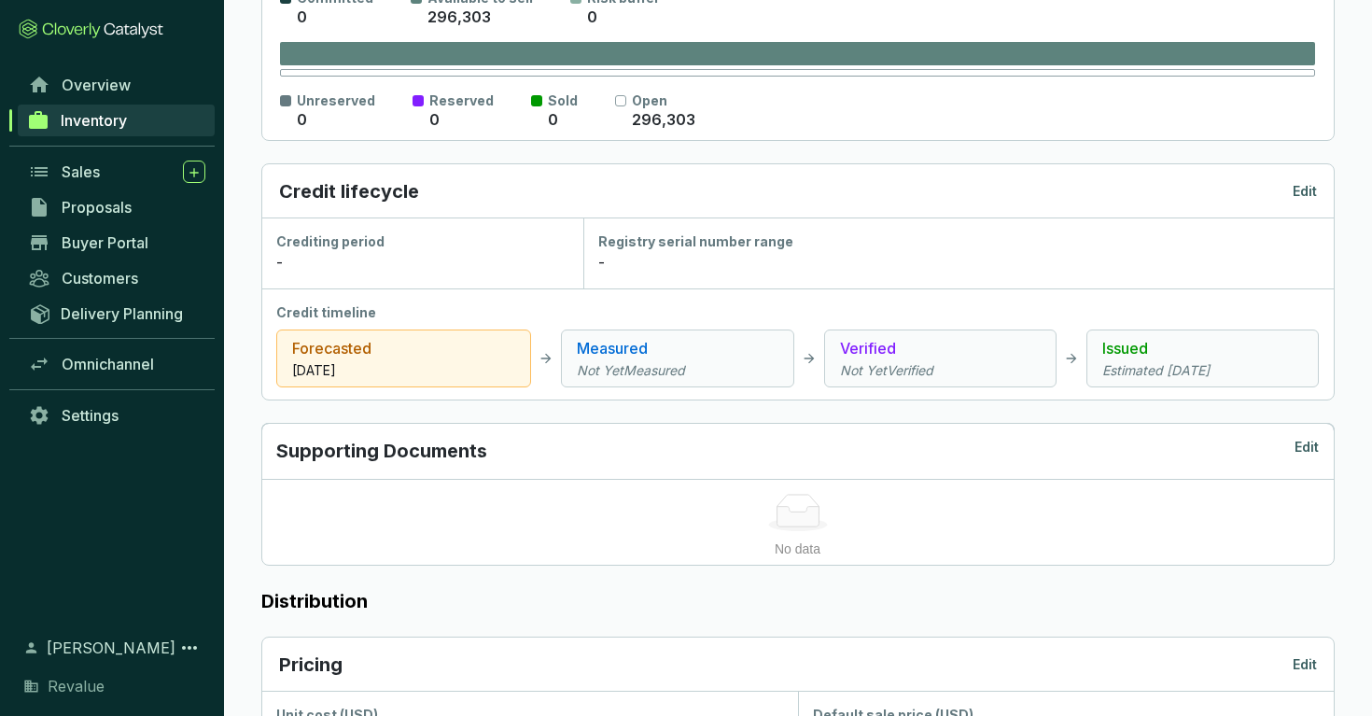
click at [1305, 194] on p "Edit" at bounding box center [1305, 191] width 24 height 19
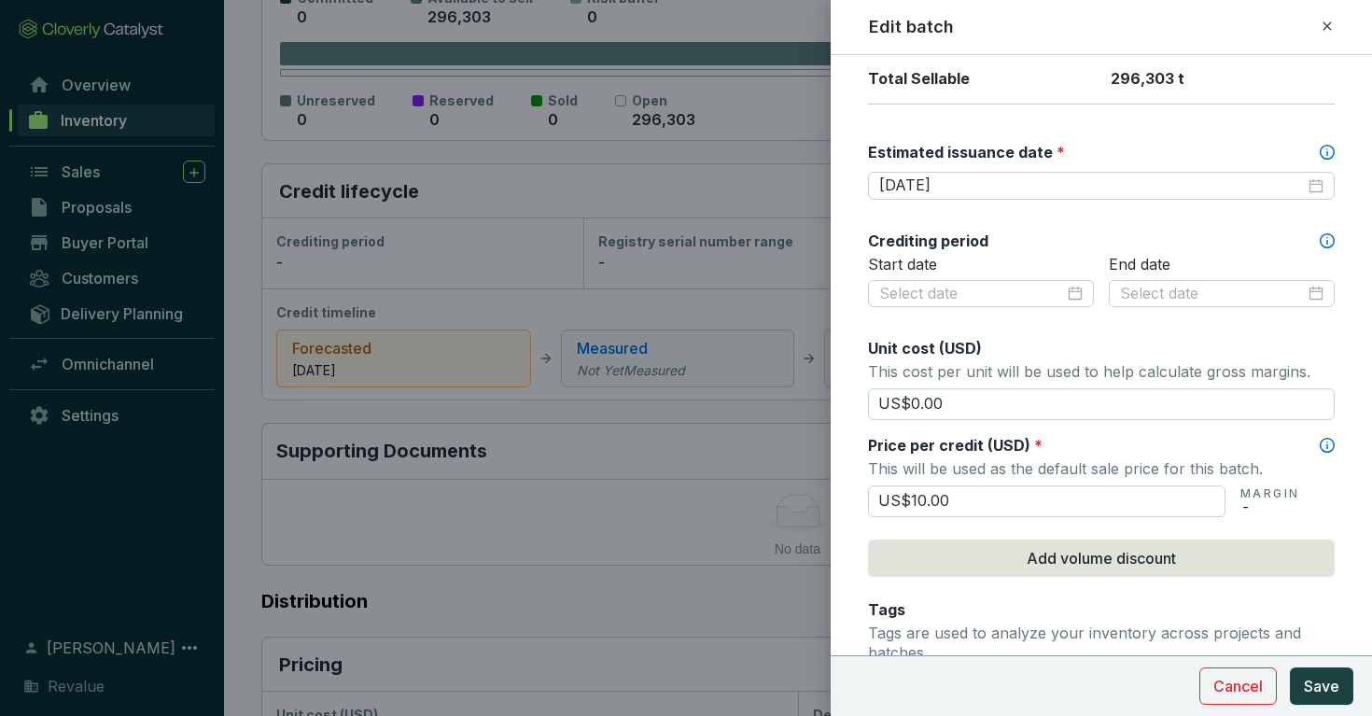
scroll to position [495, 0]
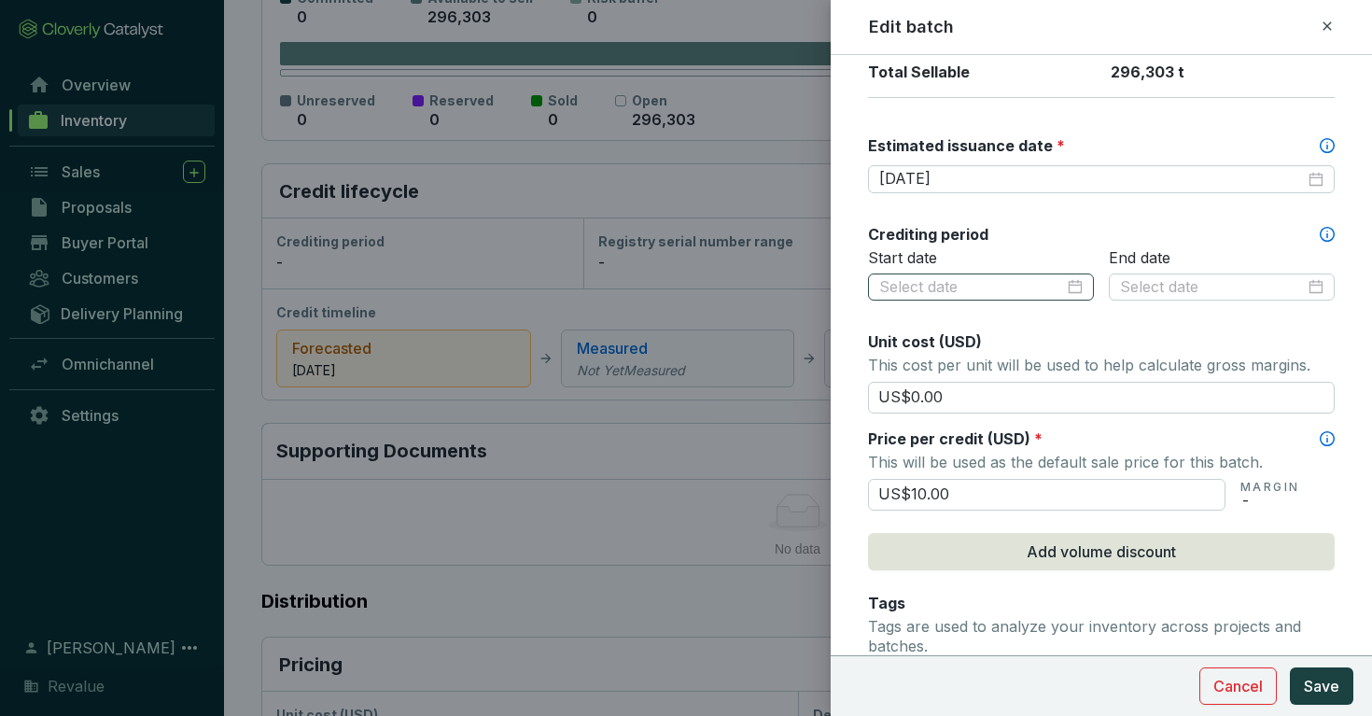
click at [1077, 282] on div at bounding box center [980, 287] width 203 height 21
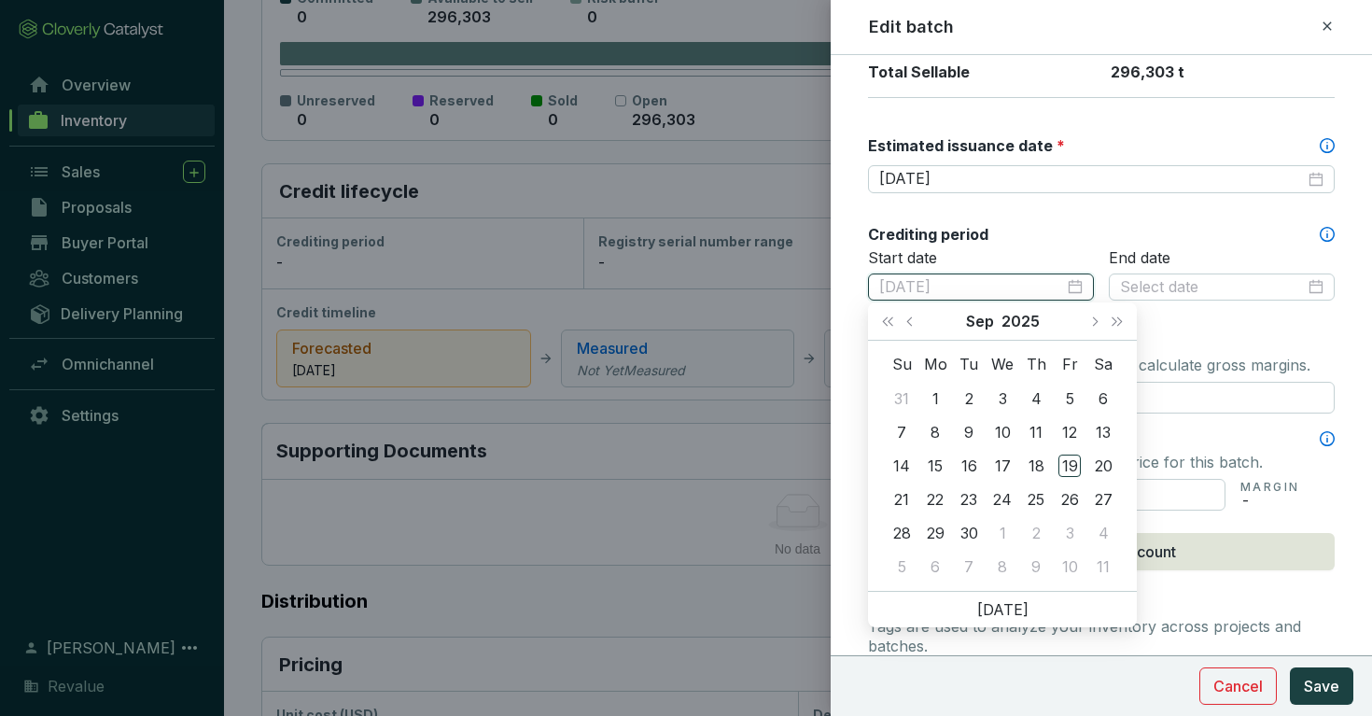
type input "[DATE]"
click at [1093, 315] on button "Next month (PageDown)" at bounding box center [1094, 320] width 24 height 37
click at [1112, 317] on span "Next year (Control + right)" at bounding box center [1116, 320] width 9 height 9
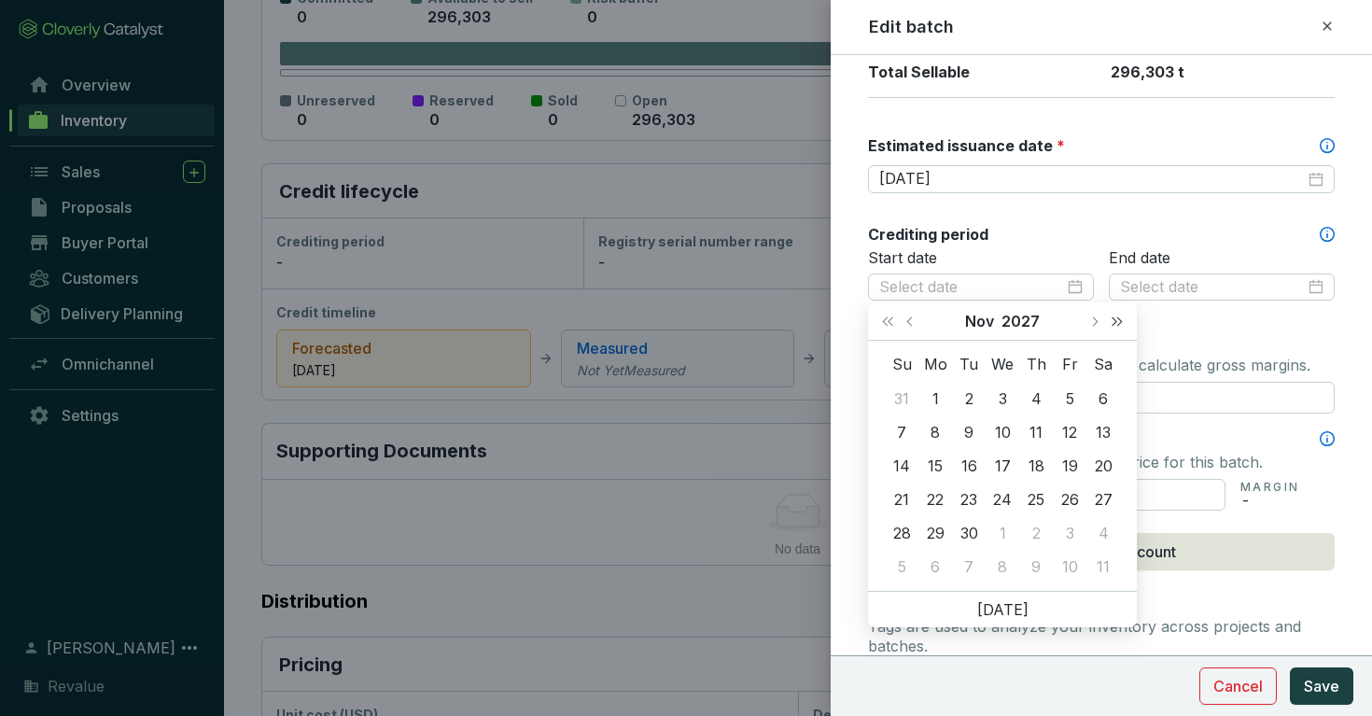
click at [1112, 317] on span "Next year (Control + right)" at bounding box center [1116, 320] width 9 height 9
click at [1093, 324] on span "Next month (PageDown)" at bounding box center [1093, 320] width 9 height 9
click at [887, 324] on span "Last year (Control + left)" at bounding box center [887, 320] width 9 height 9
type input "[DATE]"
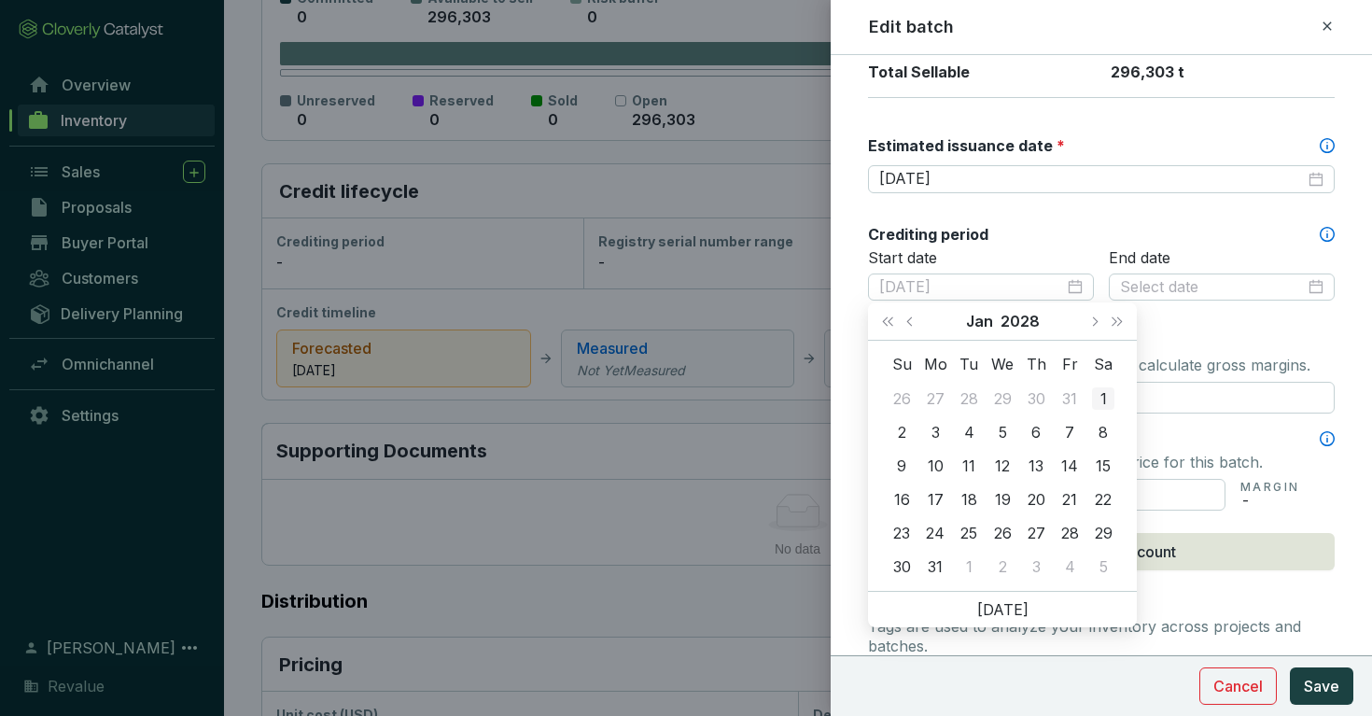
click at [1102, 398] on div "1" at bounding box center [1103, 398] width 22 height 22
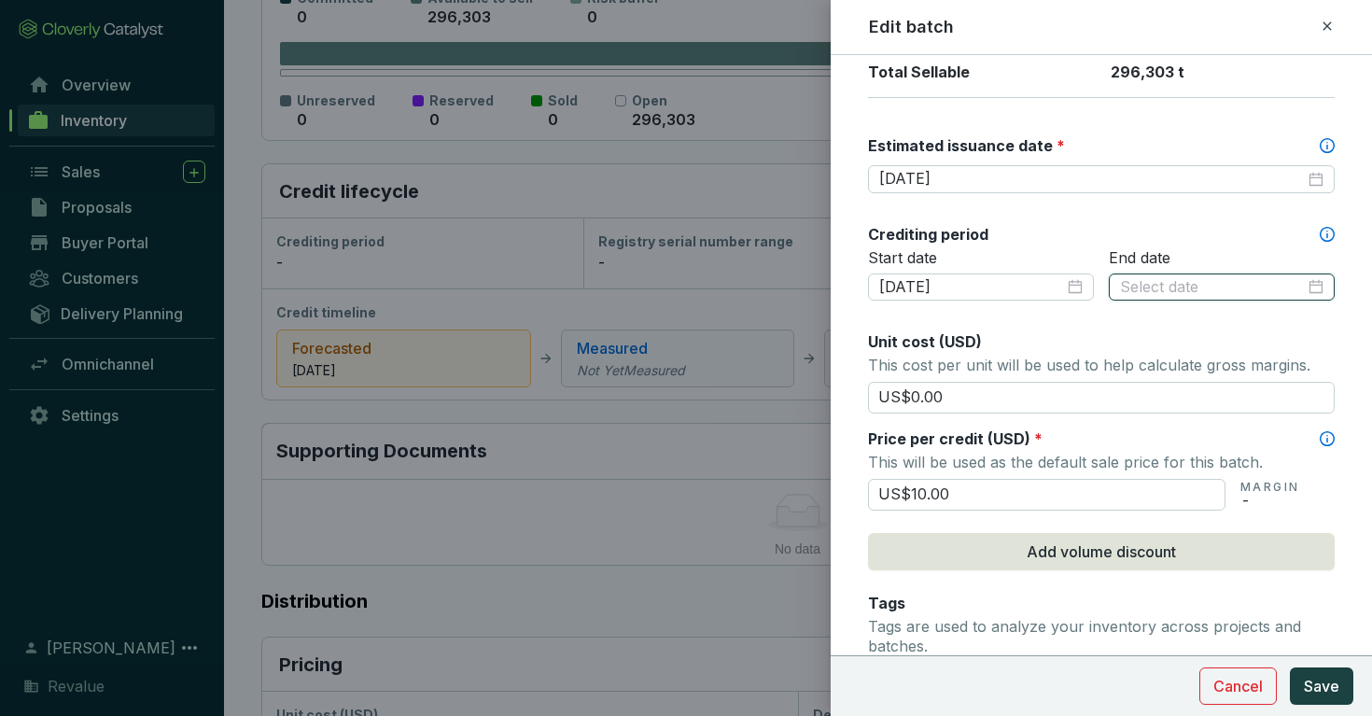
click at [1175, 286] on input at bounding box center [1212, 287] width 185 height 21
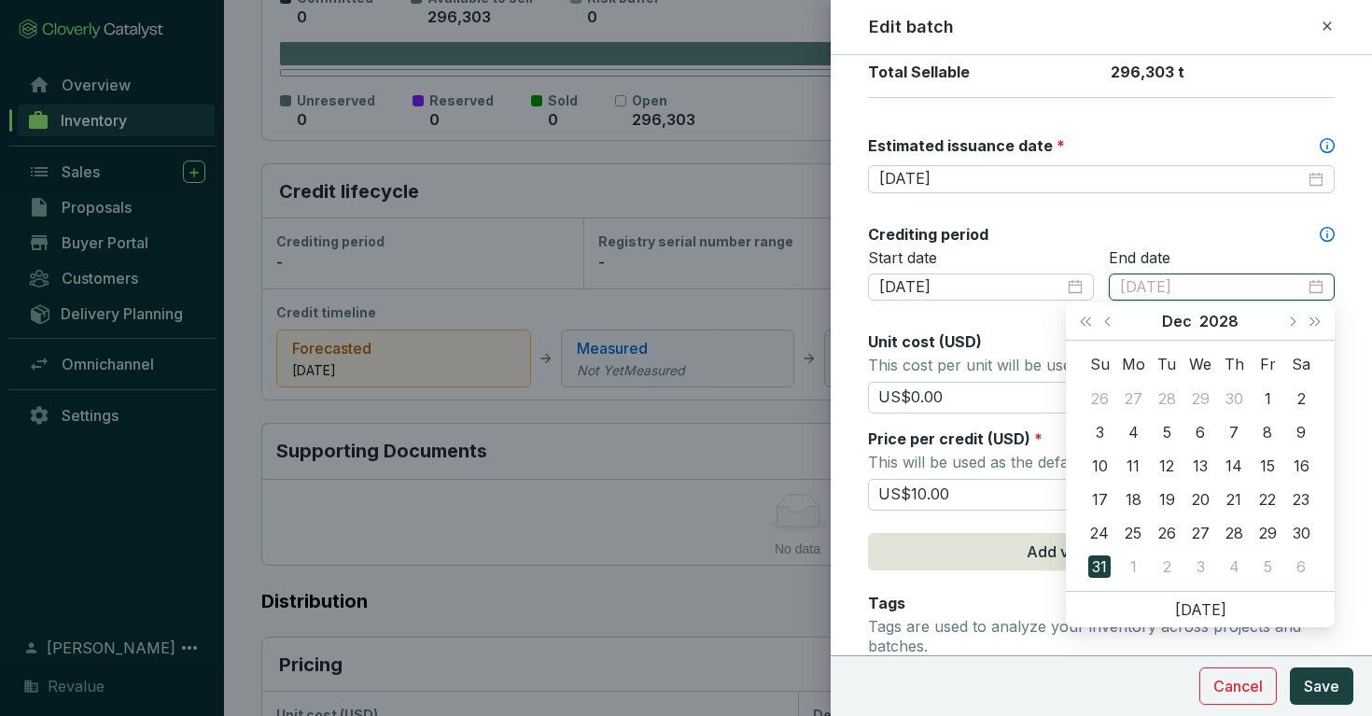
type input "[DATE]"
click at [1099, 569] on div "31" at bounding box center [1099, 566] width 22 height 22
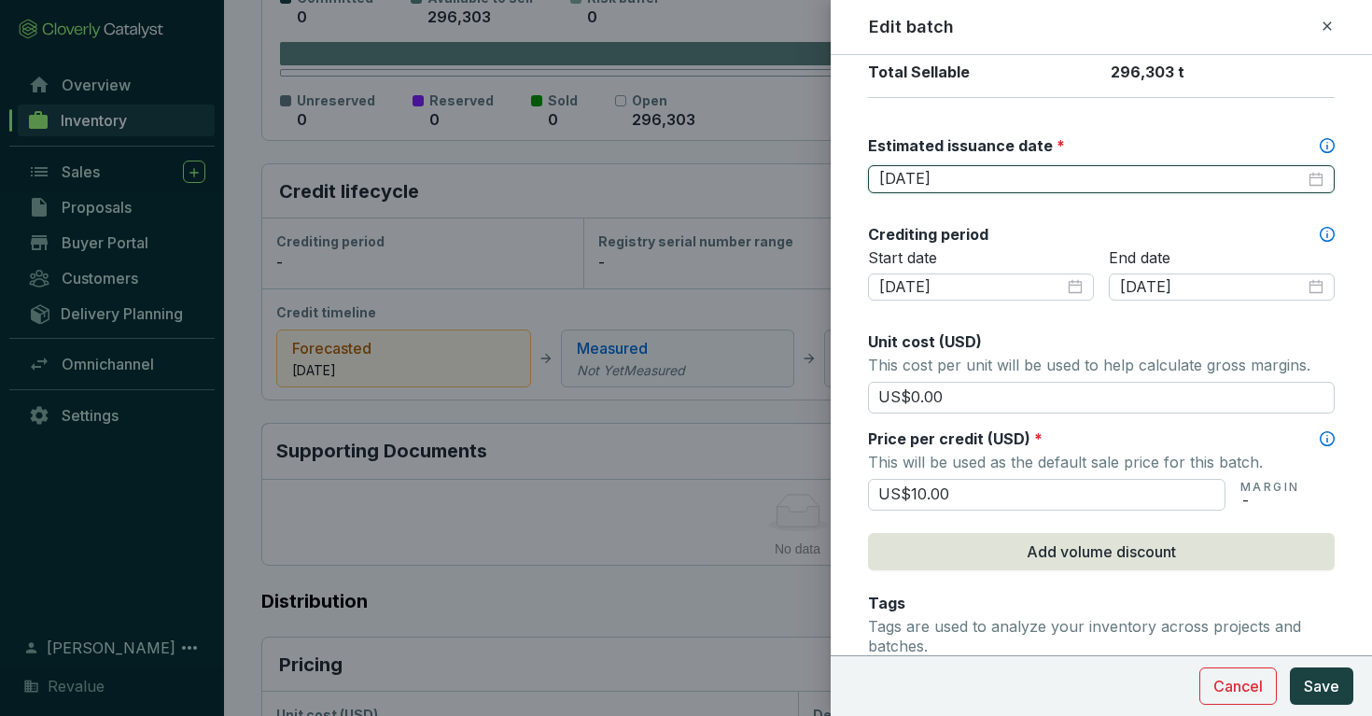
click at [967, 177] on input "[DATE]" at bounding box center [1092, 179] width 426 height 21
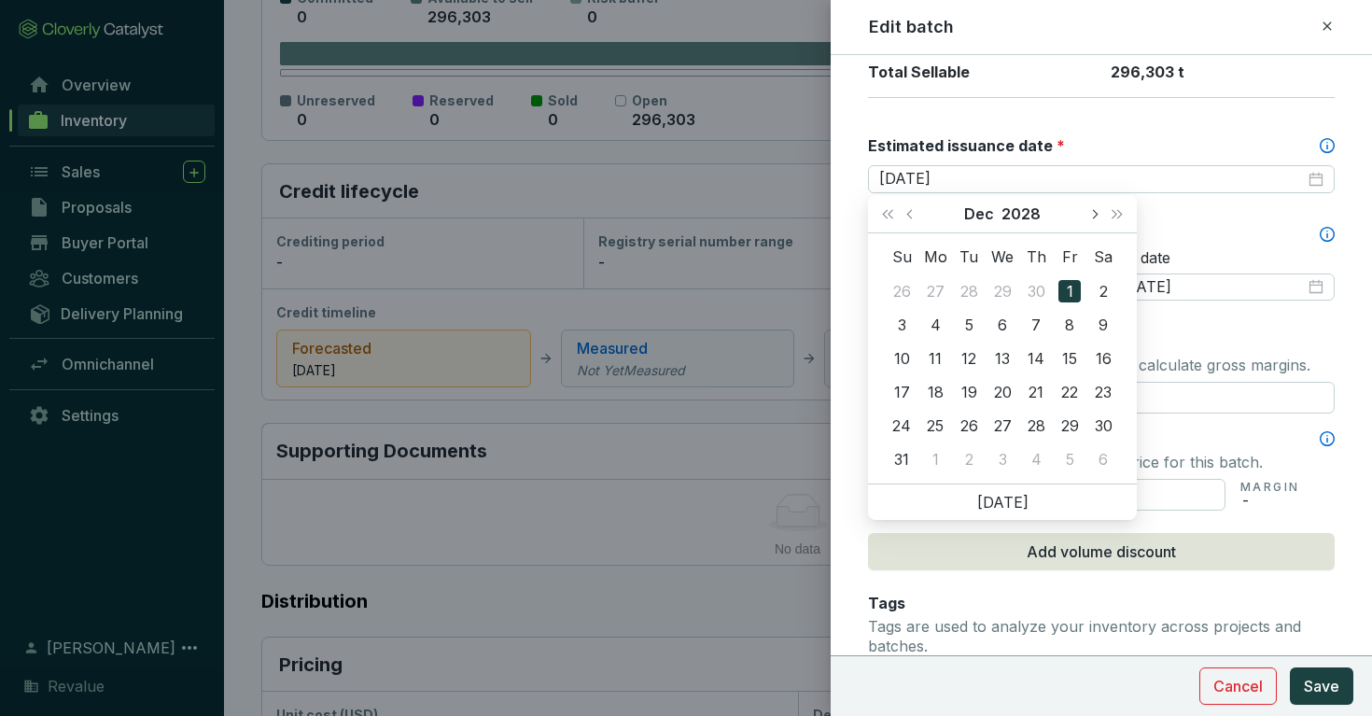
click at [1097, 217] on button "Next month (PageDown)" at bounding box center [1094, 213] width 24 height 37
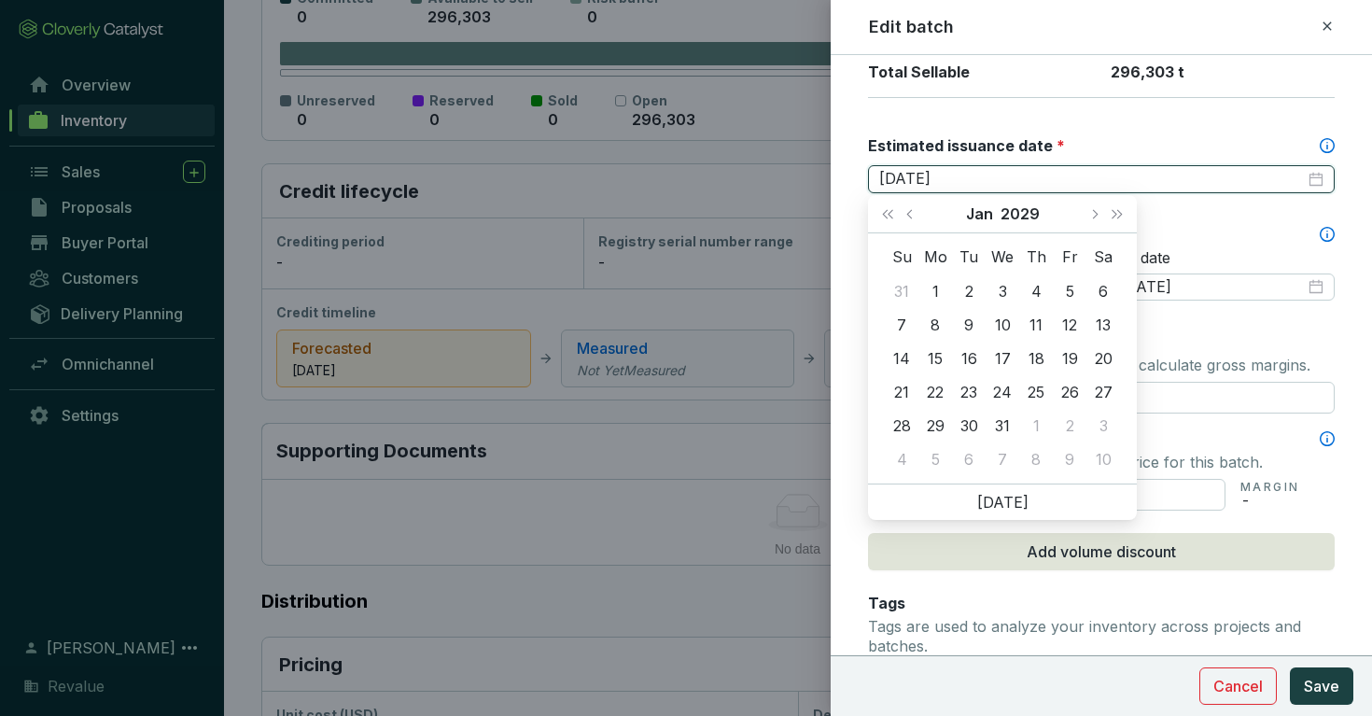
drag, startPoint x: 923, startPoint y: 170, endPoint x: 934, endPoint y: 170, distance: 11.2
click at [934, 170] on input "[DATE]" at bounding box center [1092, 179] width 426 height 21
type input "[DATE]"
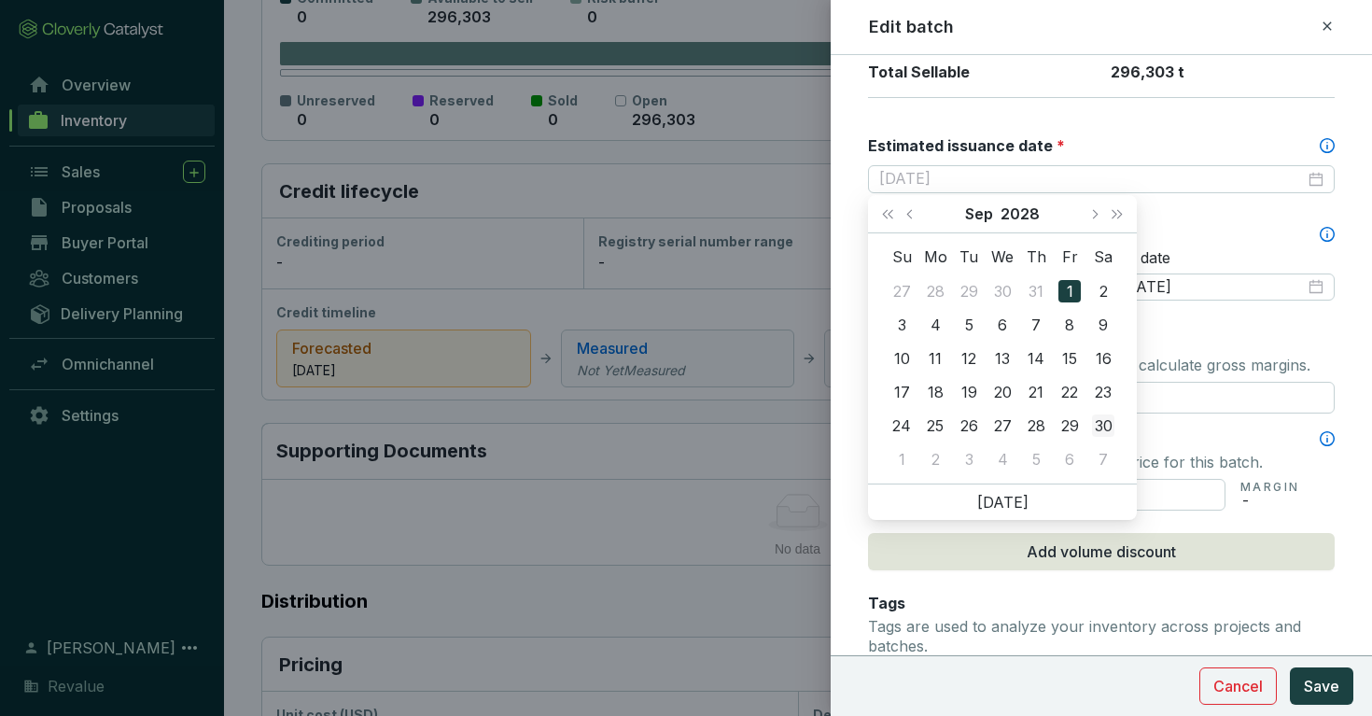
click at [1096, 428] on div "30" at bounding box center [1103, 425] width 22 height 22
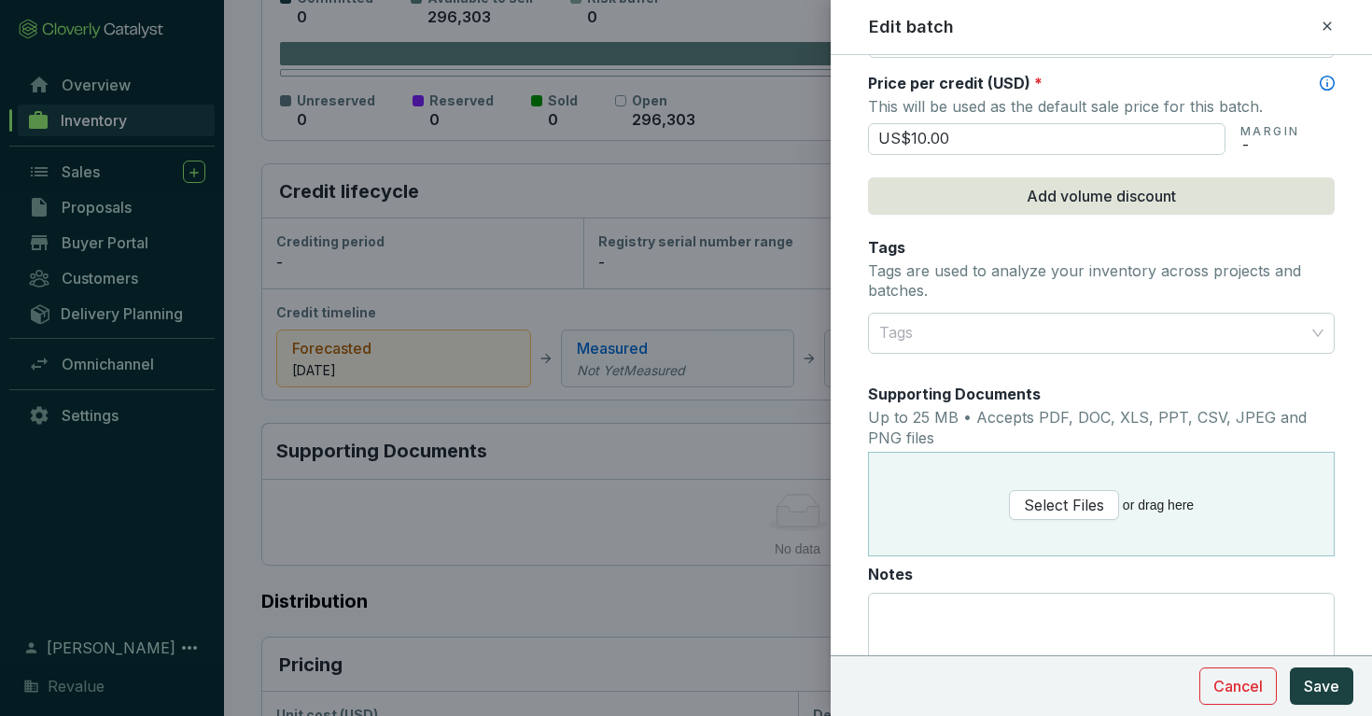
scroll to position [875, 0]
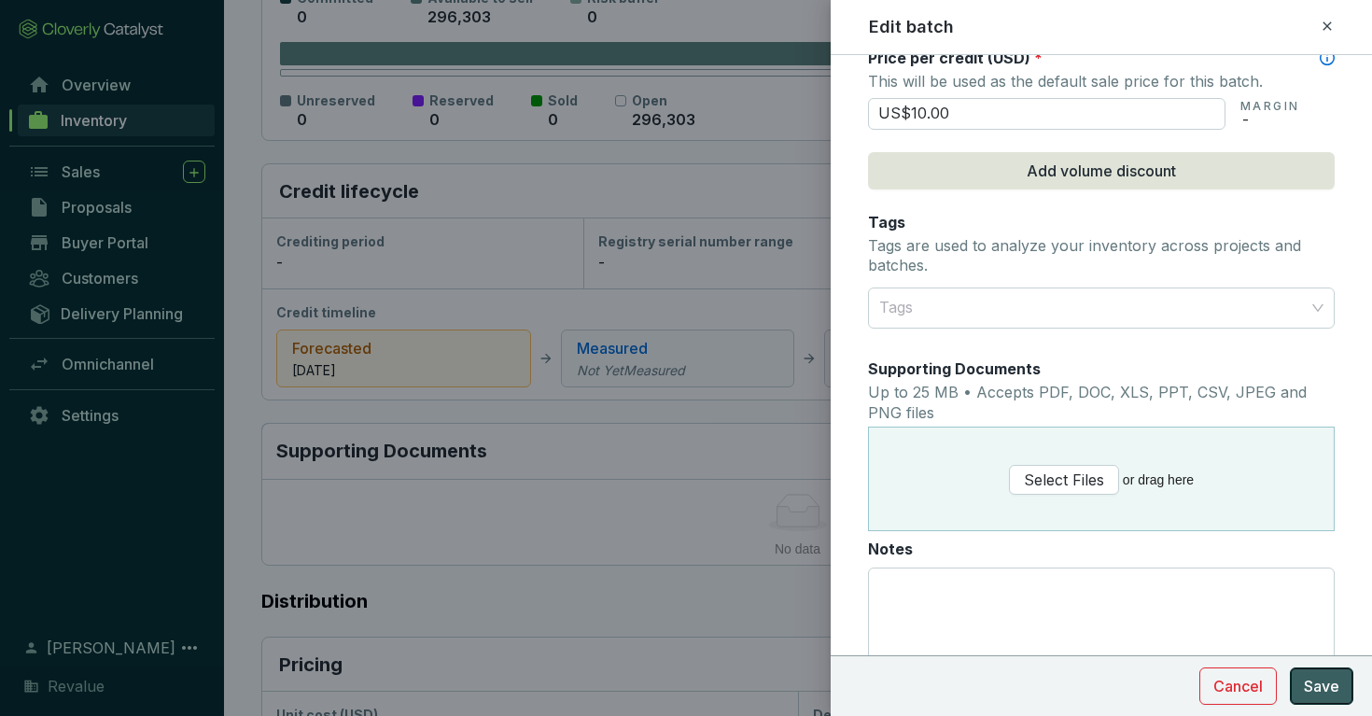
click at [1312, 681] on span "Save" at bounding box center [1321, 686] width 35 height 22
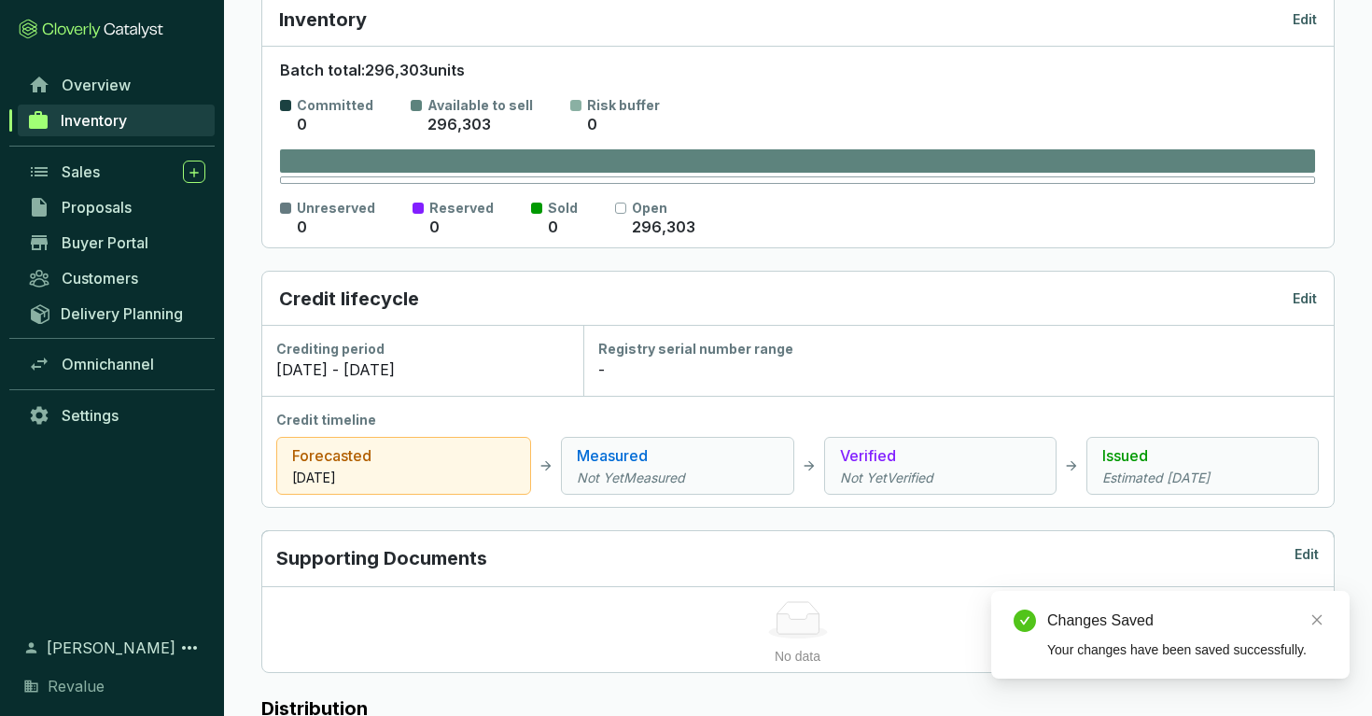
scroll to position [0, 0]
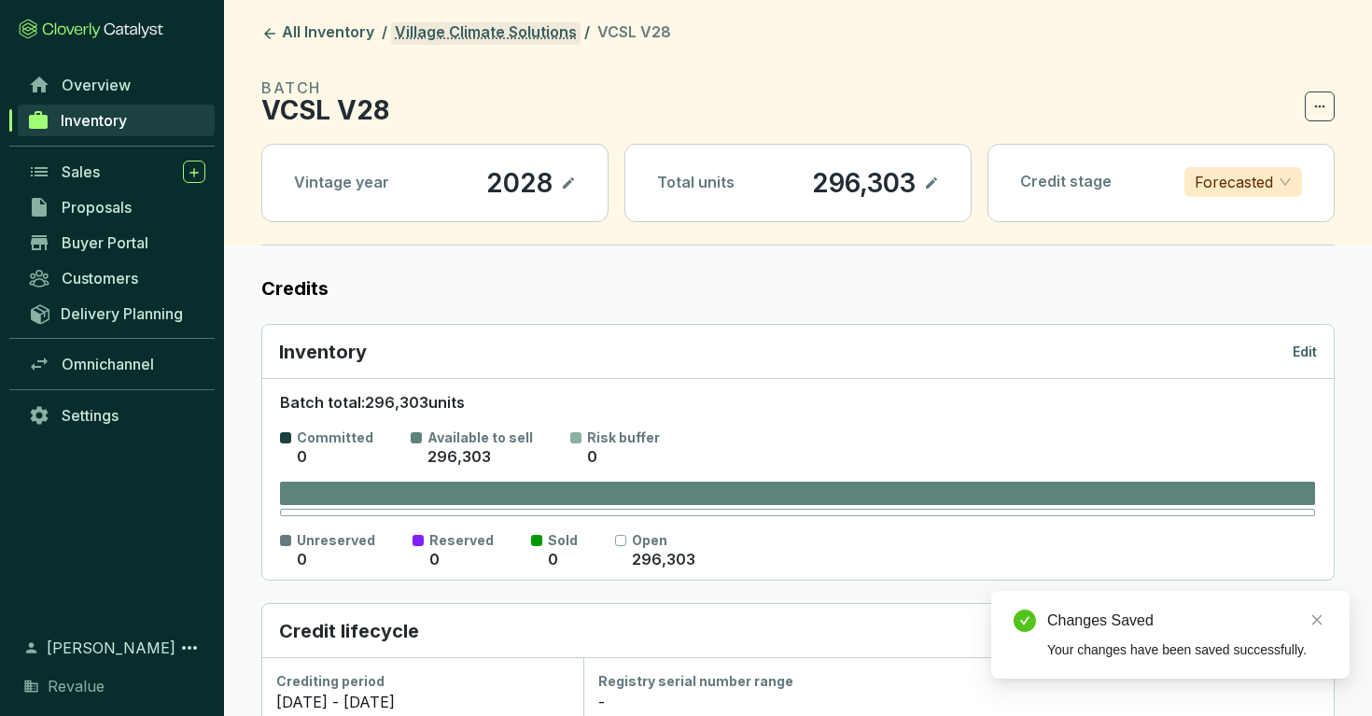
click at [547, 24] on link "Village Climate Solutions" at bounding box center [485, 33] width 189 height 22
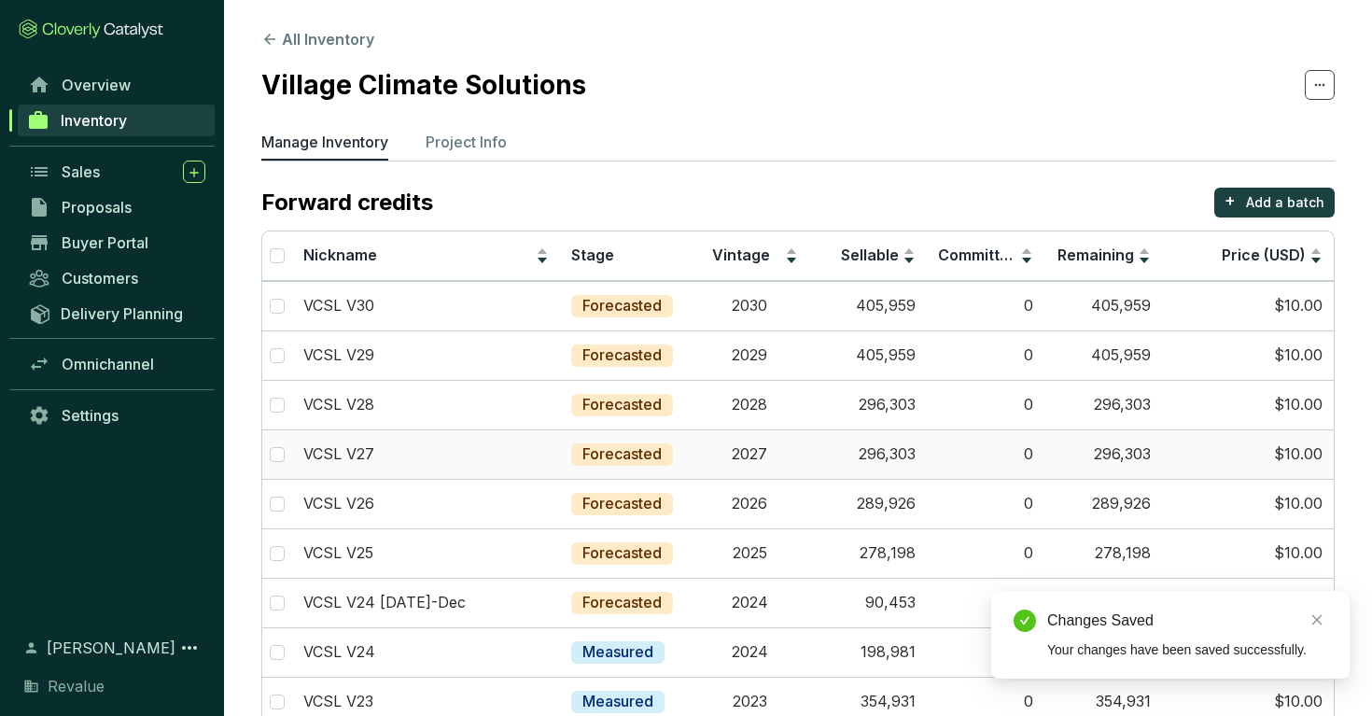
click at [701, 458] on td "2027" at bounding box center [750, 453] width 118 height 49
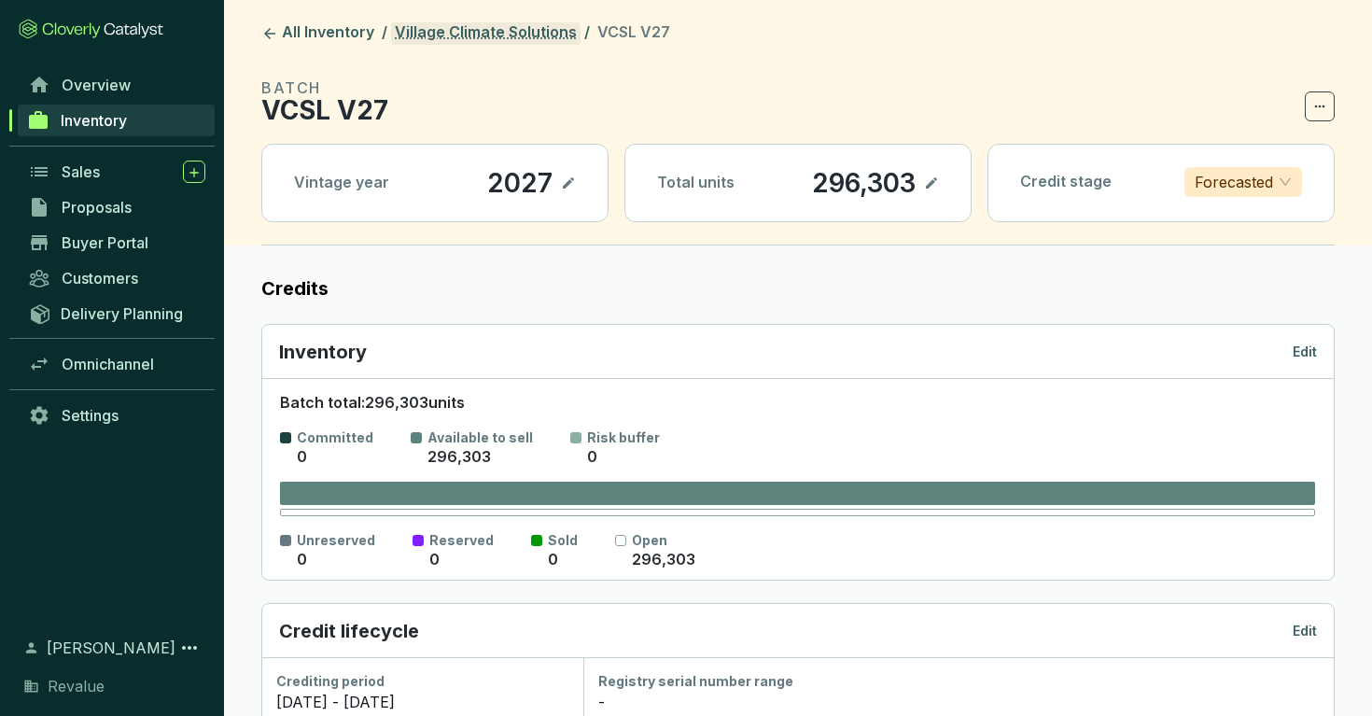
click at [468, 27] on link "Village Climate Solutions" at bounding box center [485, 33] width 189 height 22
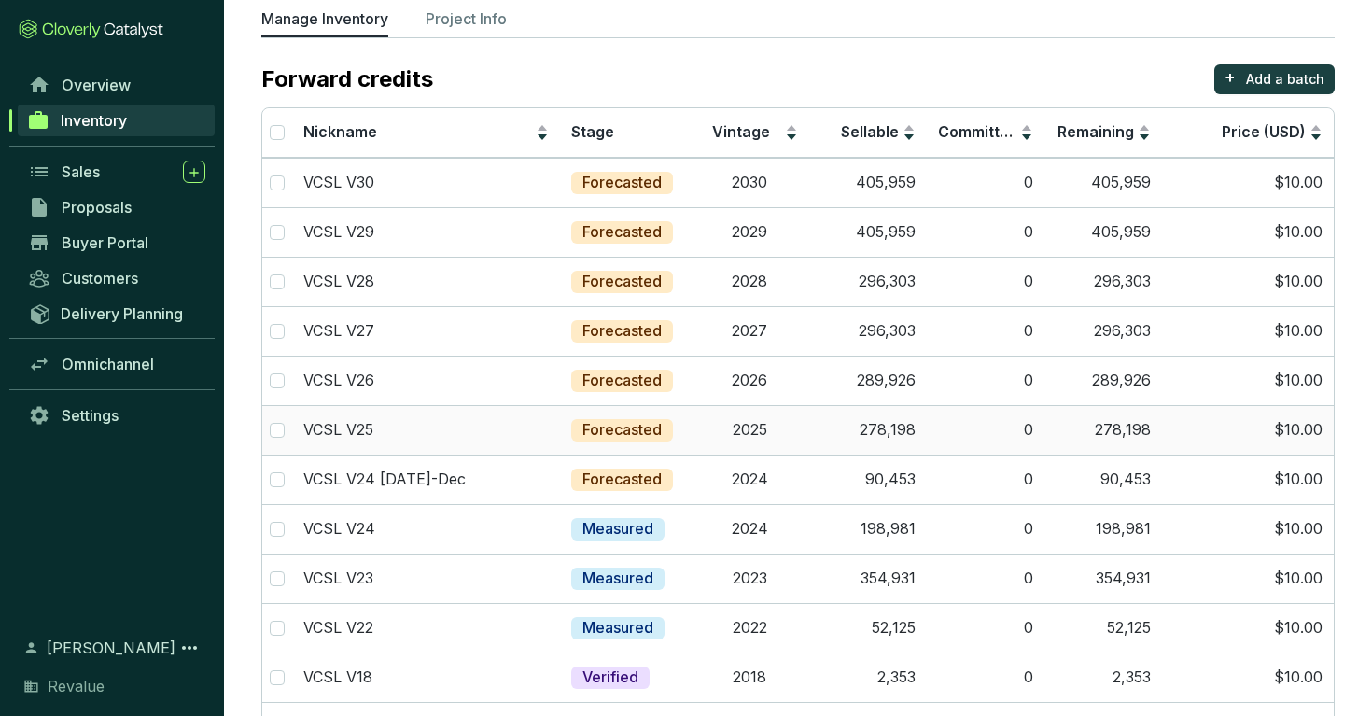
scroll to position [125, 0]
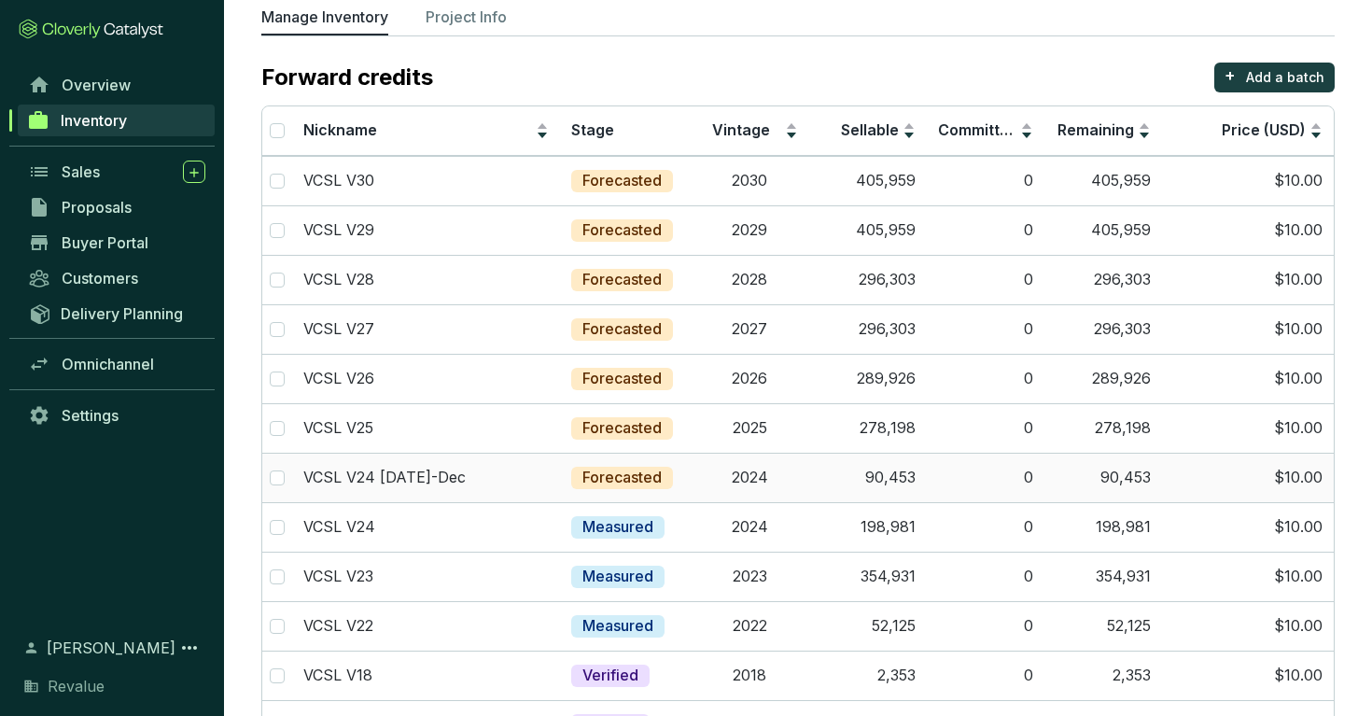
click at [798, 473] on td "2024" at bounding box center [750, 477] width 118 height 49
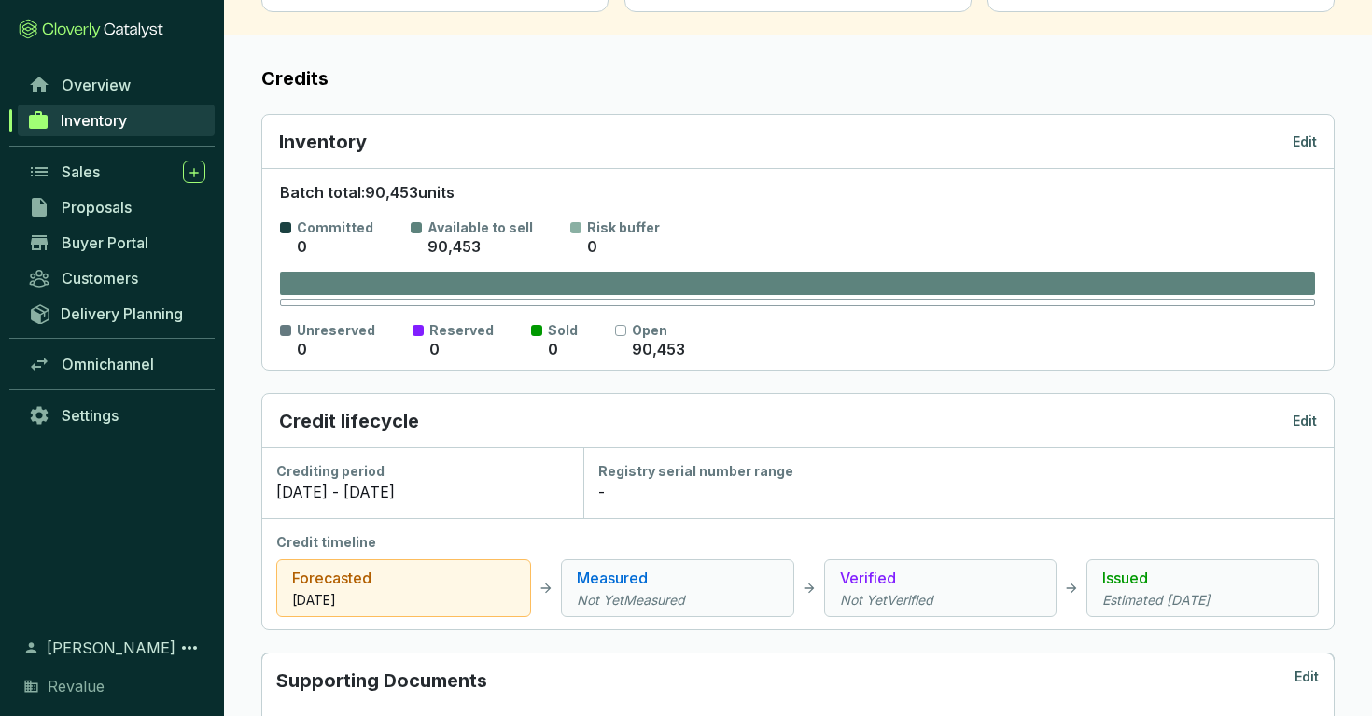
scroll to position [209, 0]
click at [1301, 418] on p "Edit" at bounding box center [1305, 422] width 24 height 19
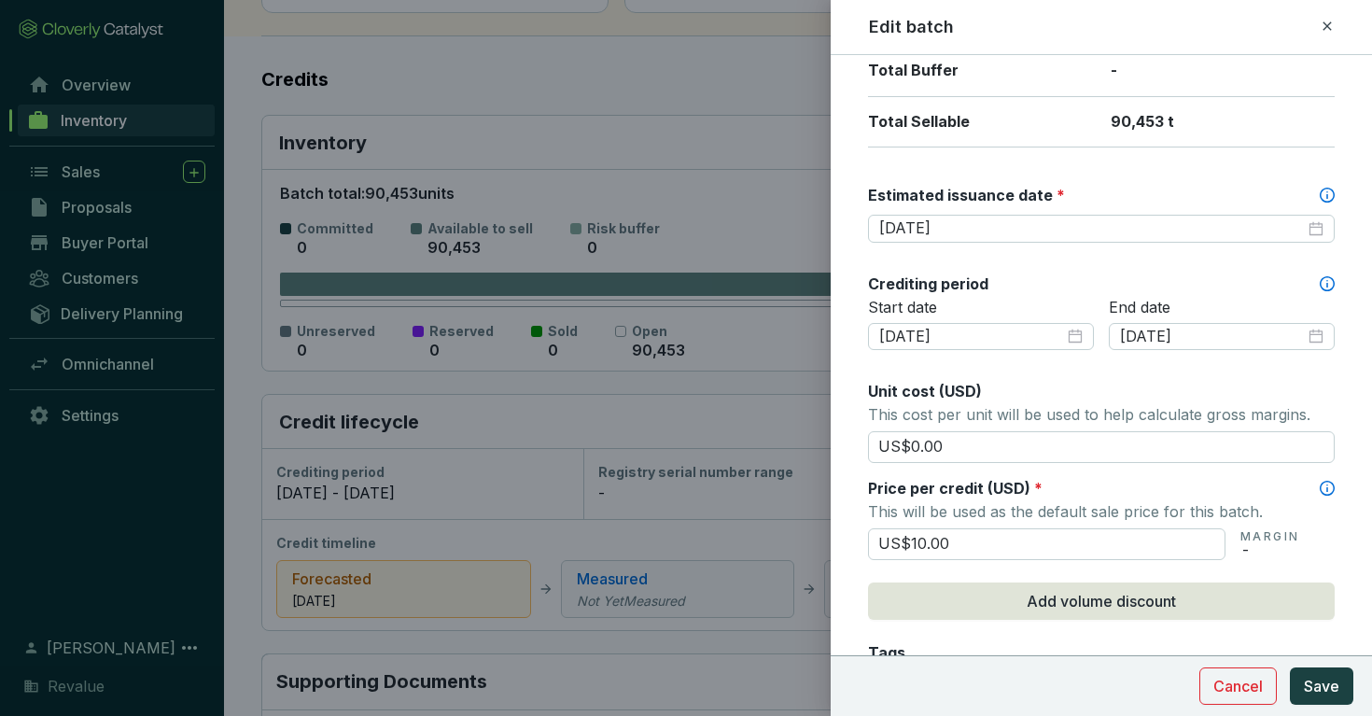
scroll to position [508, 0]
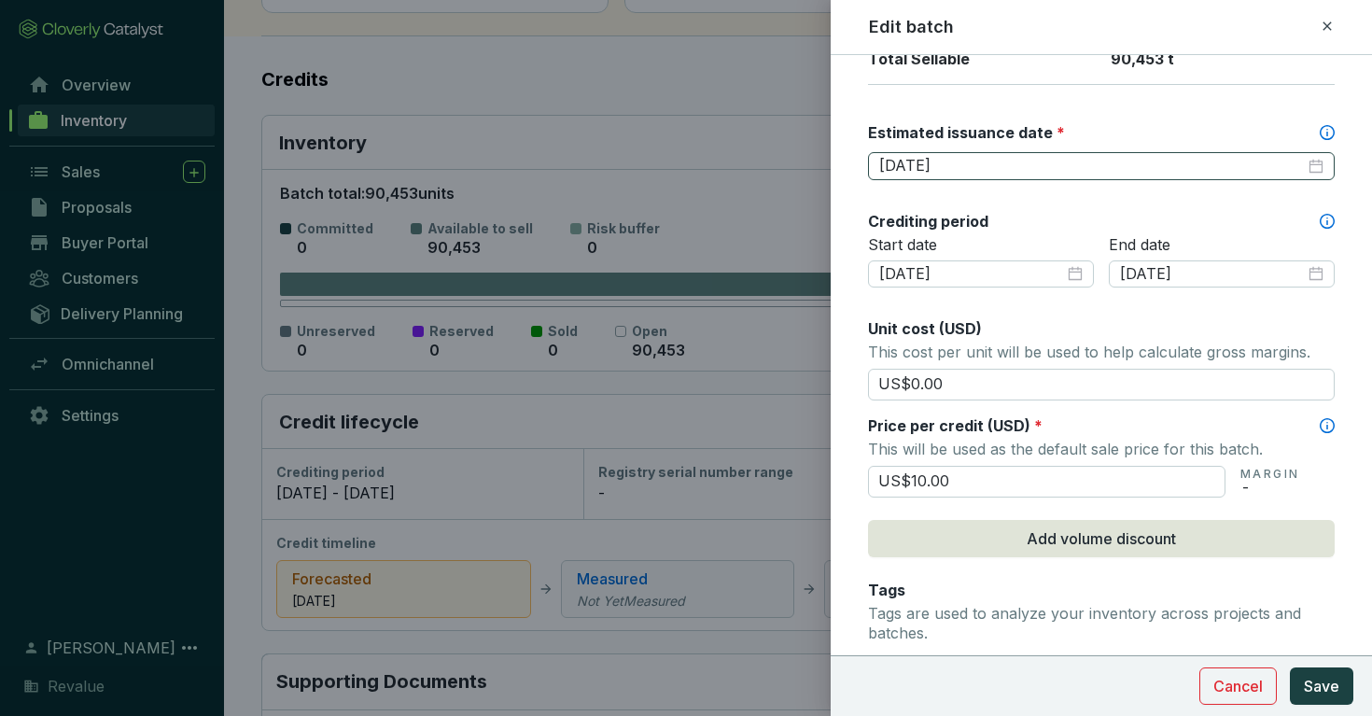
click at [1160, 175] on div "[DATE]" at bounding box center [1101, 166] width 467 height 28
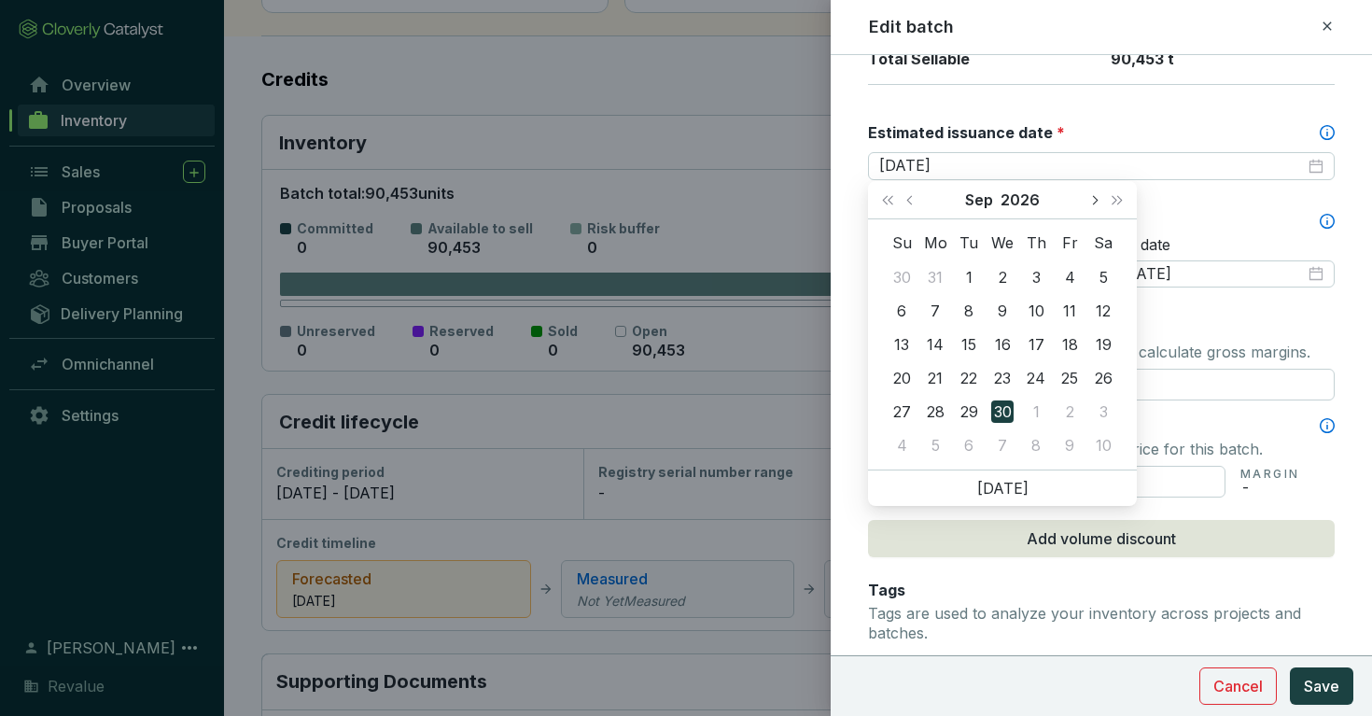
click at [1096, 201] on span "Next month (PageDown)" at bounding box center [1093, 199] width 9 height 9
type input "[DATE]"
click at [973, 278] on div "1" at bounding box center [969, 277] width 22 height 22
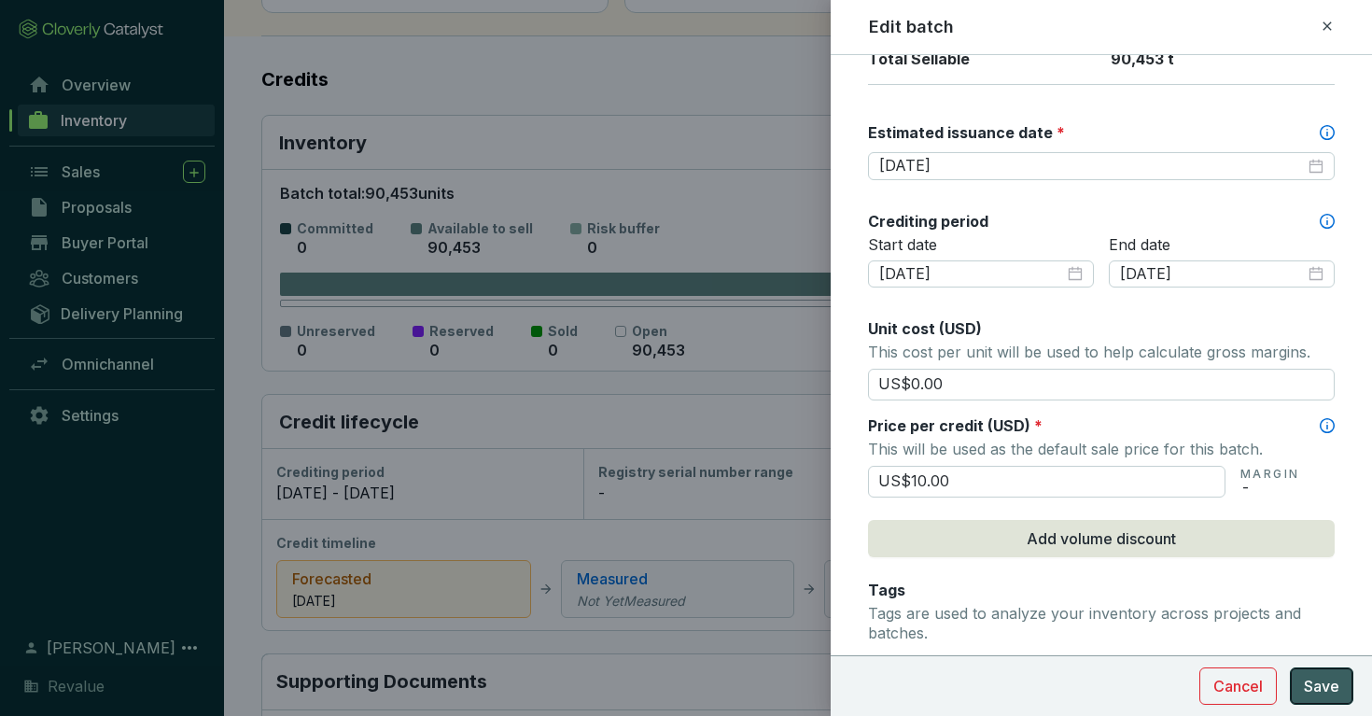
click at [1329, 693] on span "Save" at bounding box center [1321, 686] width 35 height 22
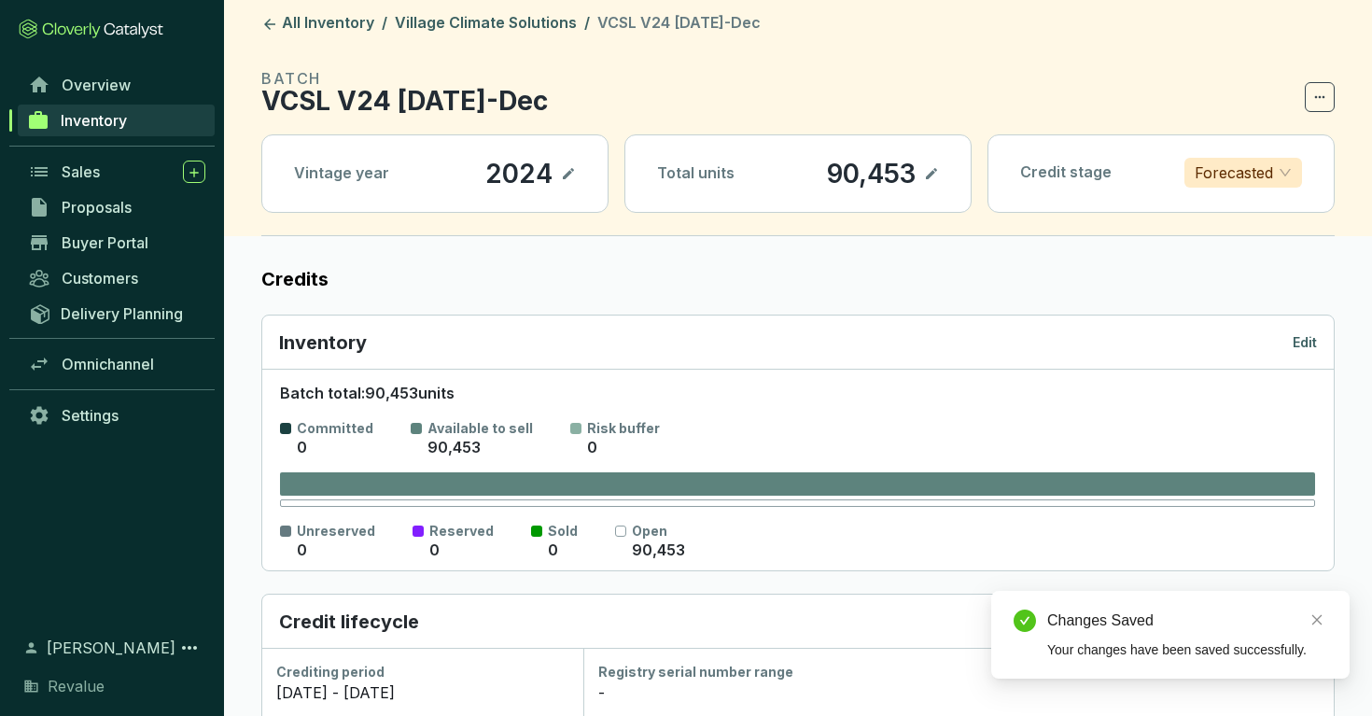
scroll to position [0, 0]
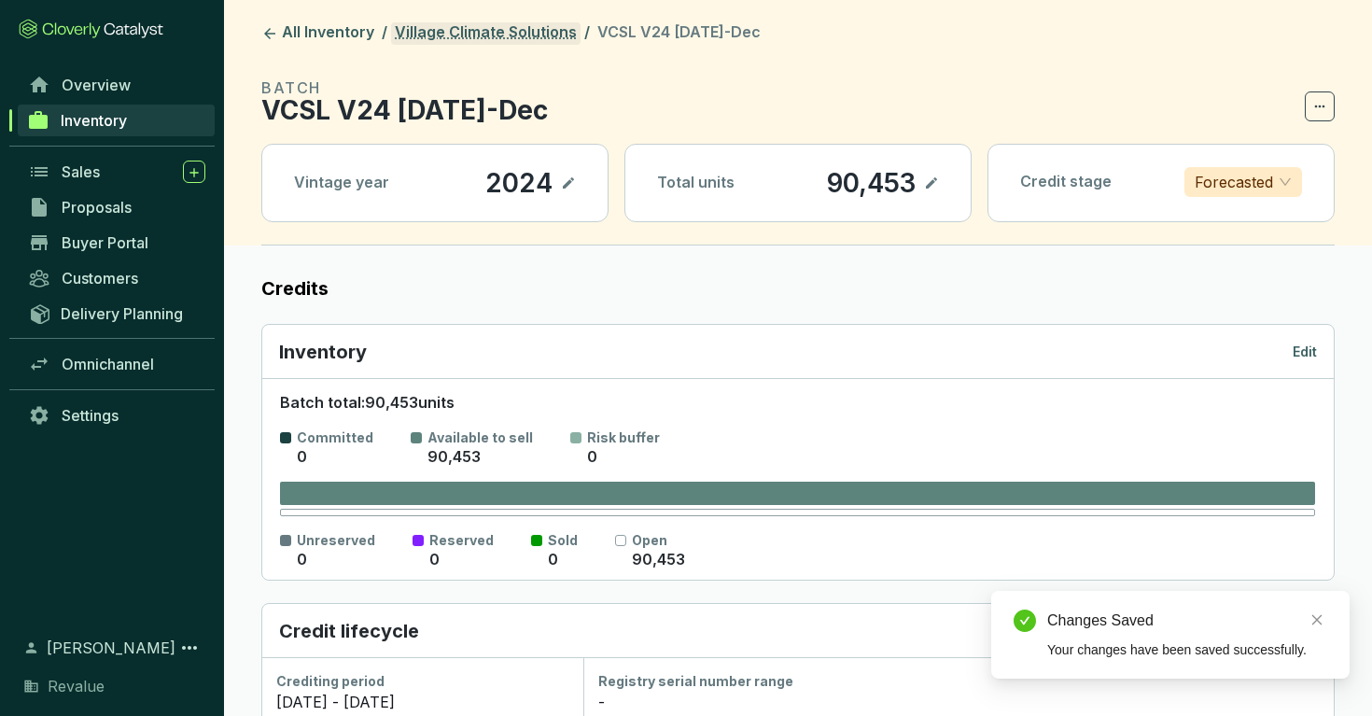
click at [552, 28] on link "Village Climate Solutions" at bounding box center [485, 33] width 189 height 22
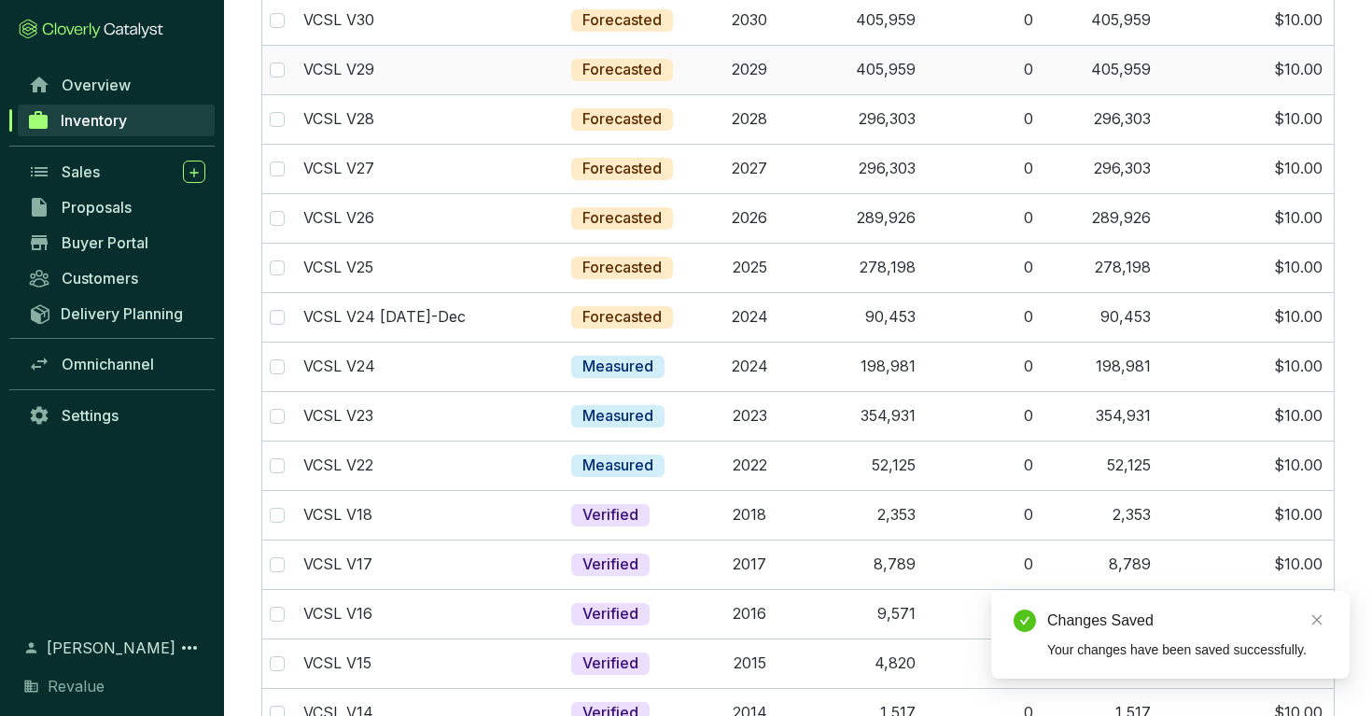
scroll to position [291, 0]
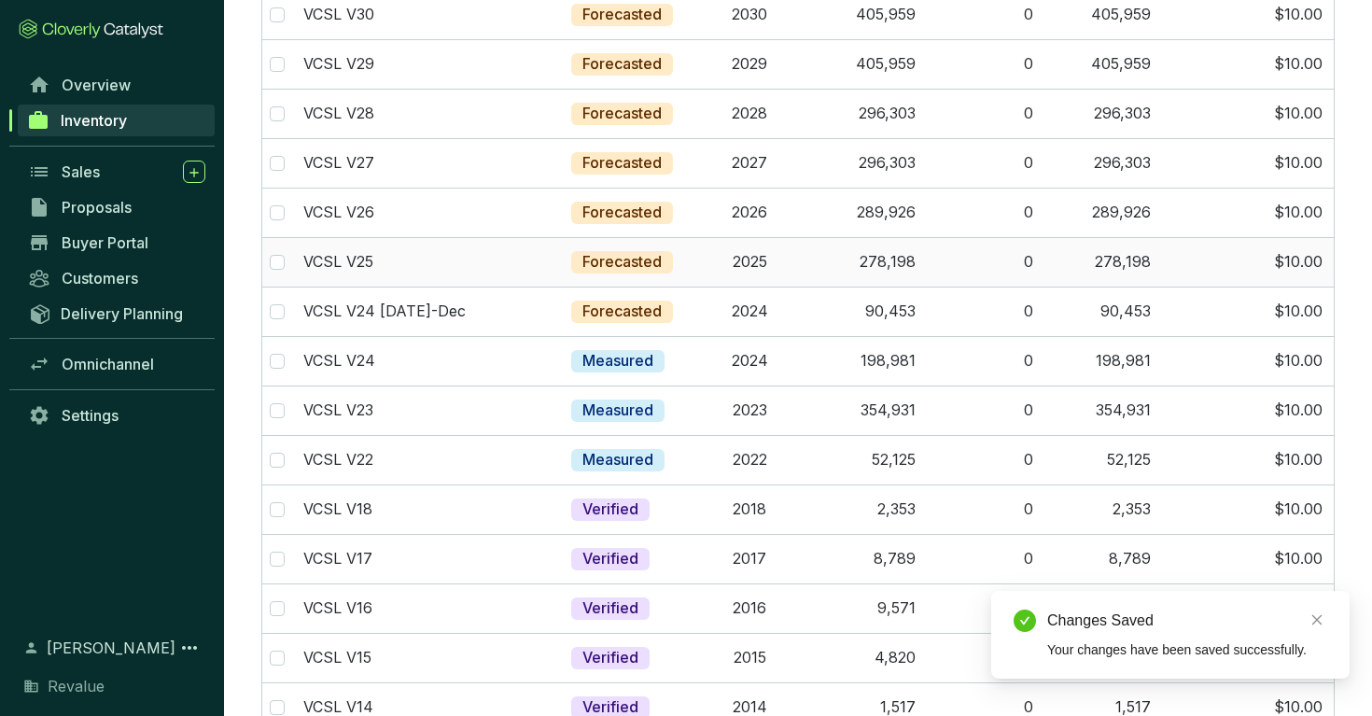
click at [611, 264] on p "Forecasted" at bounding box center [621, 262] width 79 height 21
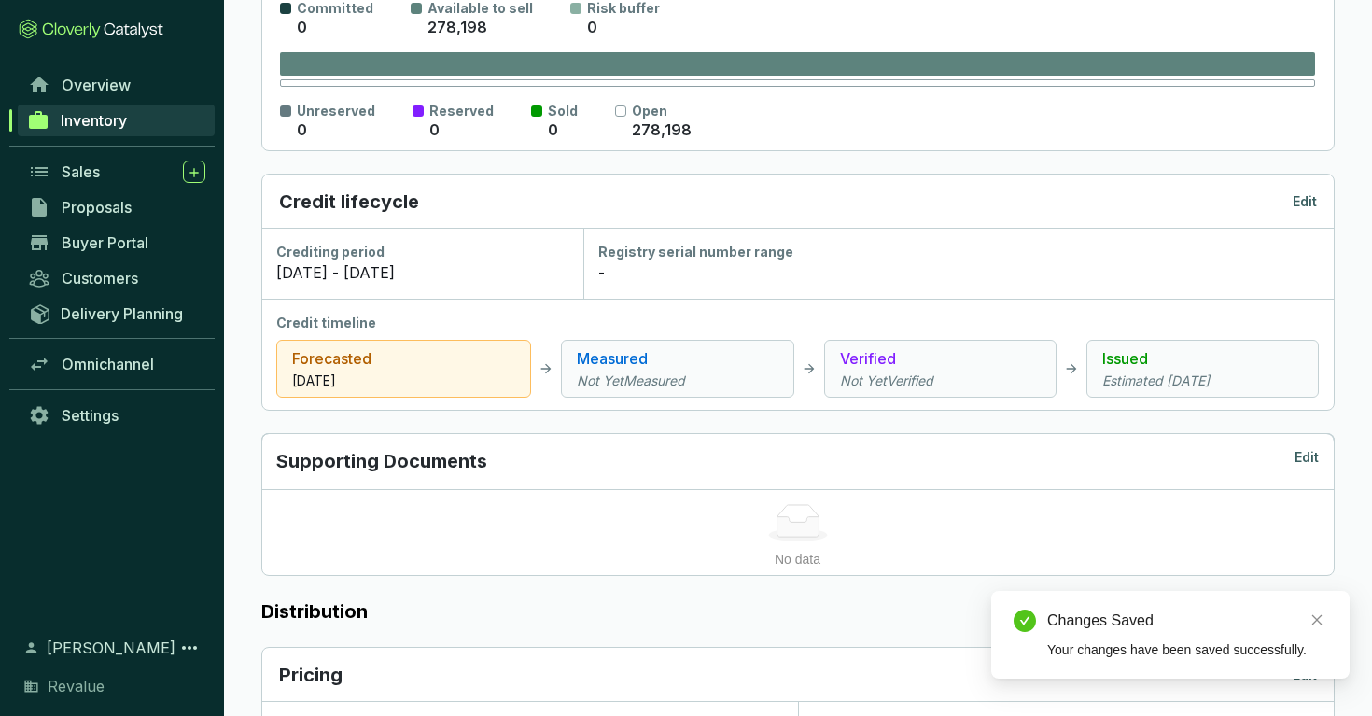
scroll to position [438, 0]
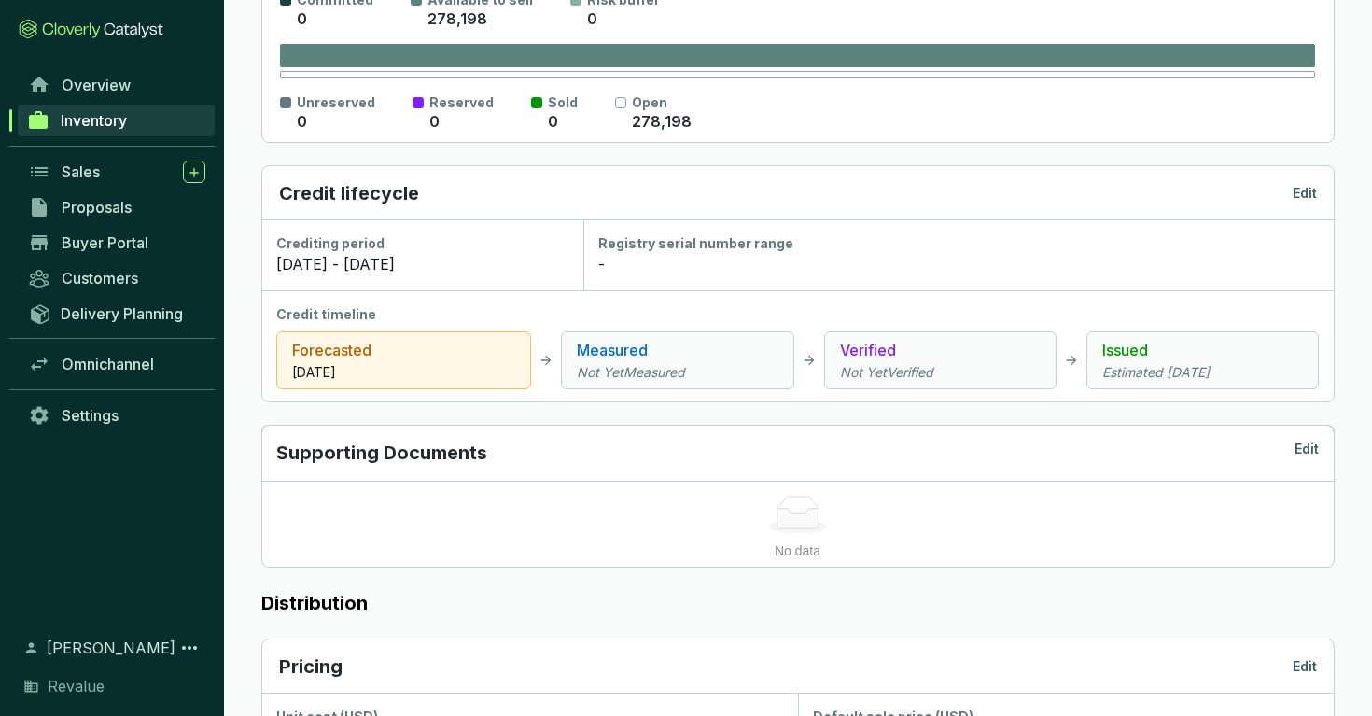
click at [1314, 191] on p "Edit" at bounding box center [1305, 193] width 24 height 19
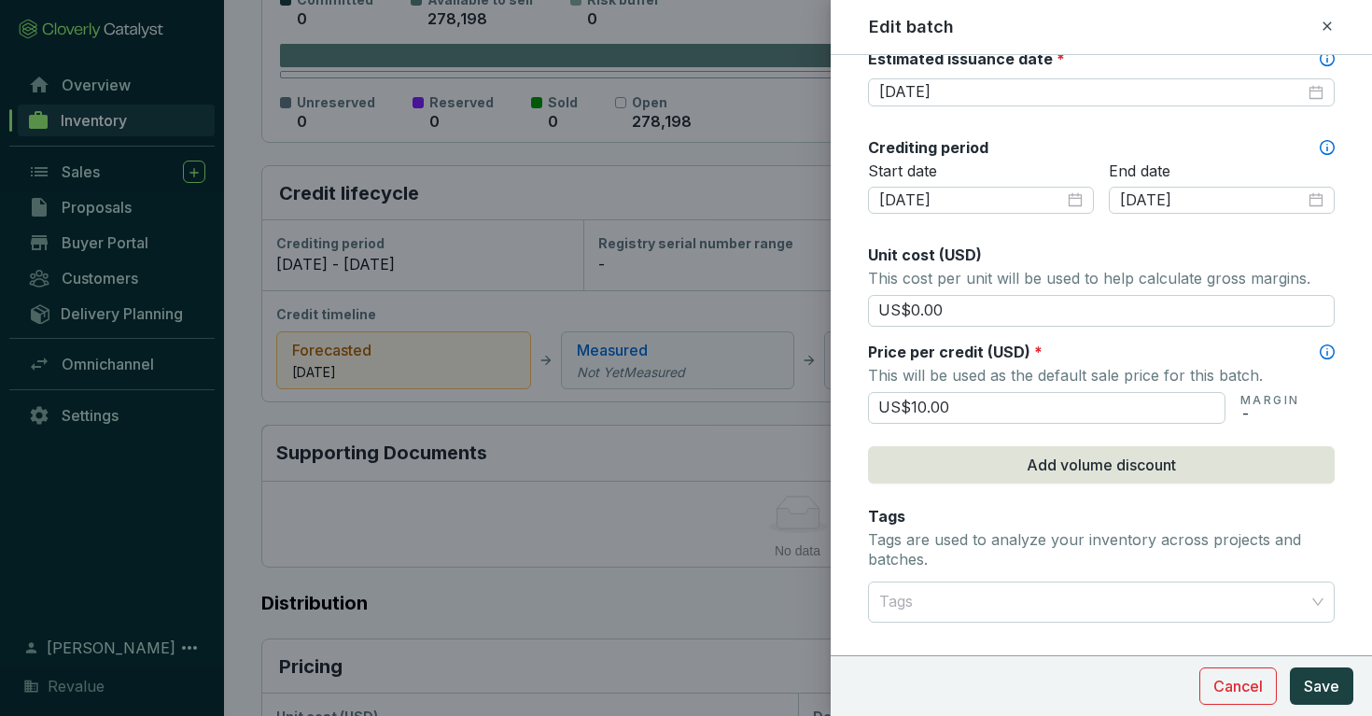
scroll to position [572, 0]
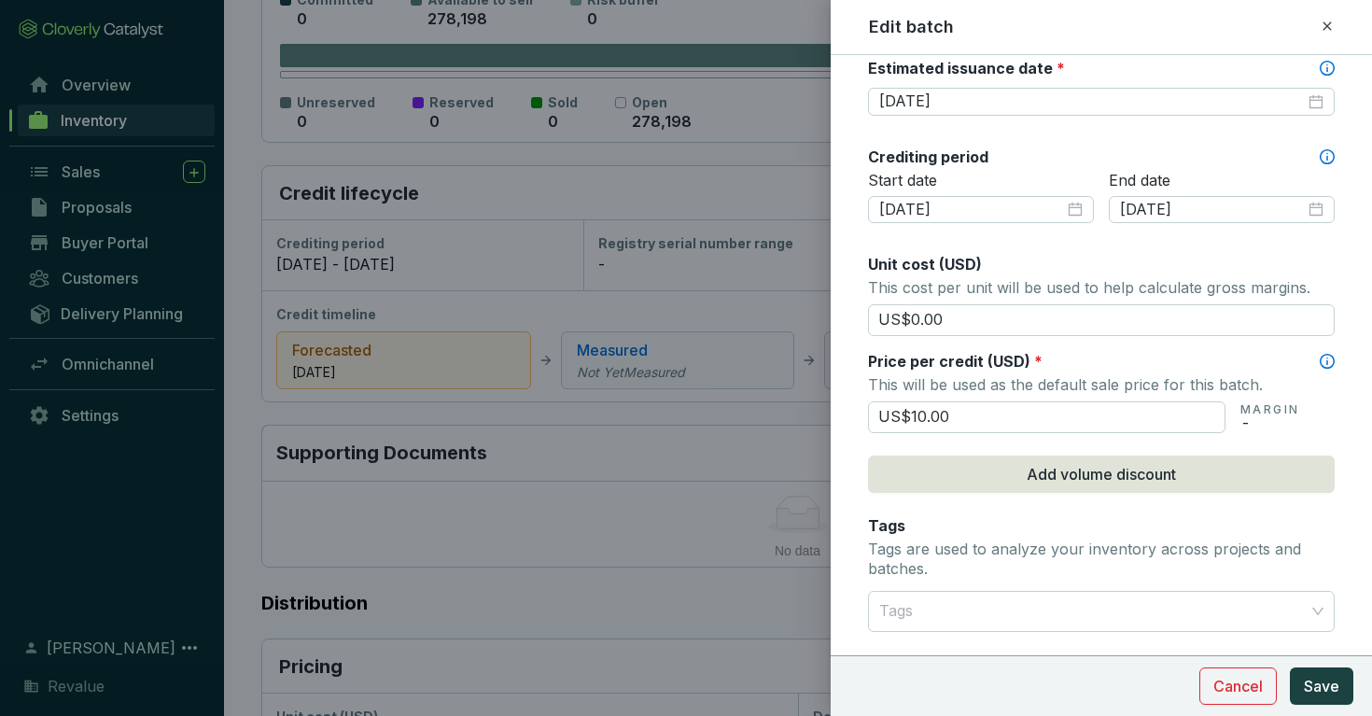
click at [1109, 113] on div "[DATE]" at bounding box center [1101, 102] width 467 height 30
click at [1102, 101] on input "[DATE]" at bounding box center [1092, 101] width 426 height 21
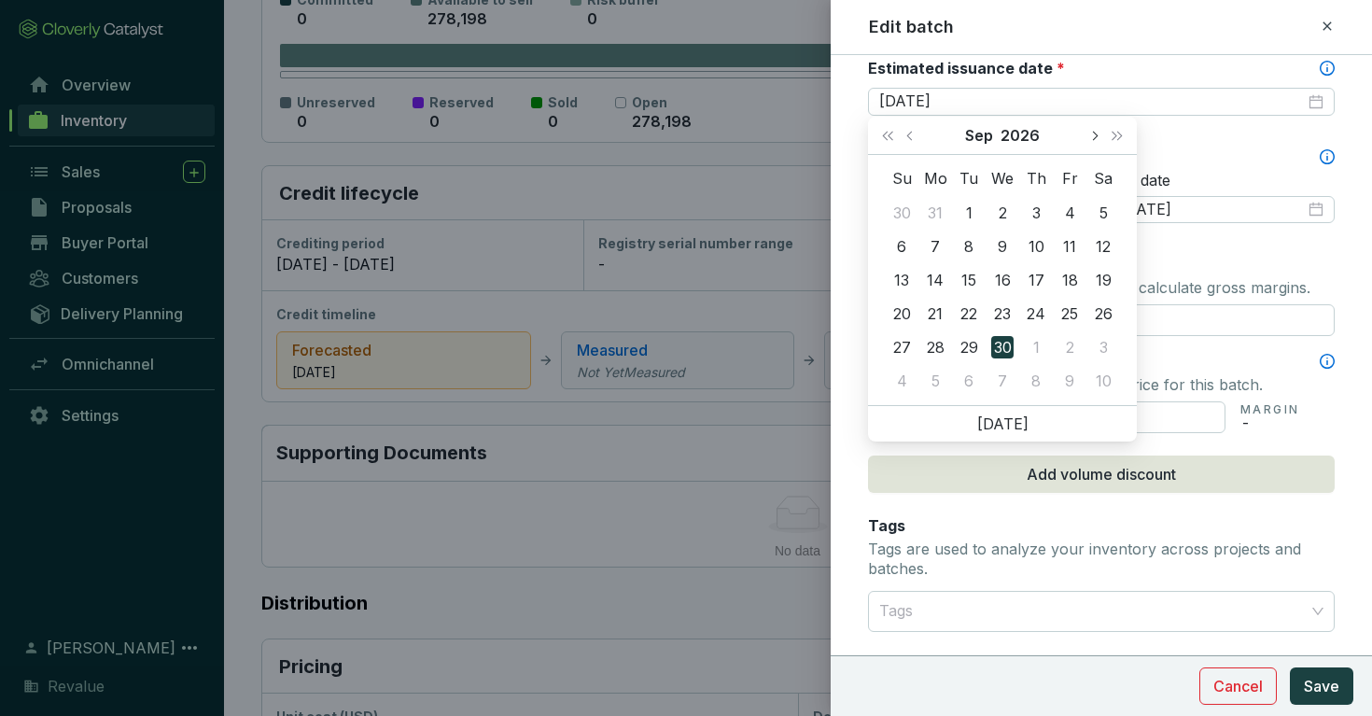
click at [1093, 133] on span "Next month (PageDown)" at bounding box center [1093, 135] width 9 height 9
type input "[DATE]"
click at [971, 213] on div "1" at bounding box center [969, 213] width 22 height 22
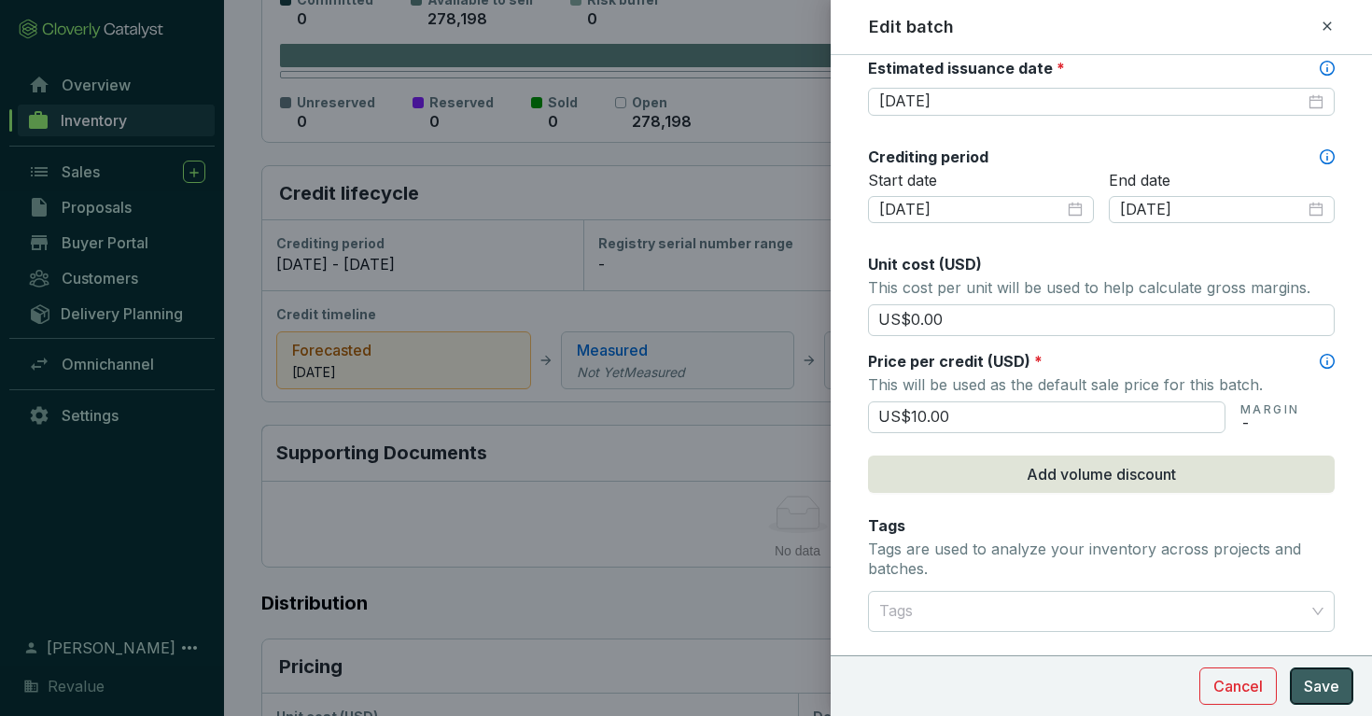
click at [1327, 687] on span "Save" at bounding box center [1321, 686] width 35 height 22
